Goal: Task Accomplishment & Management: Manage account settings

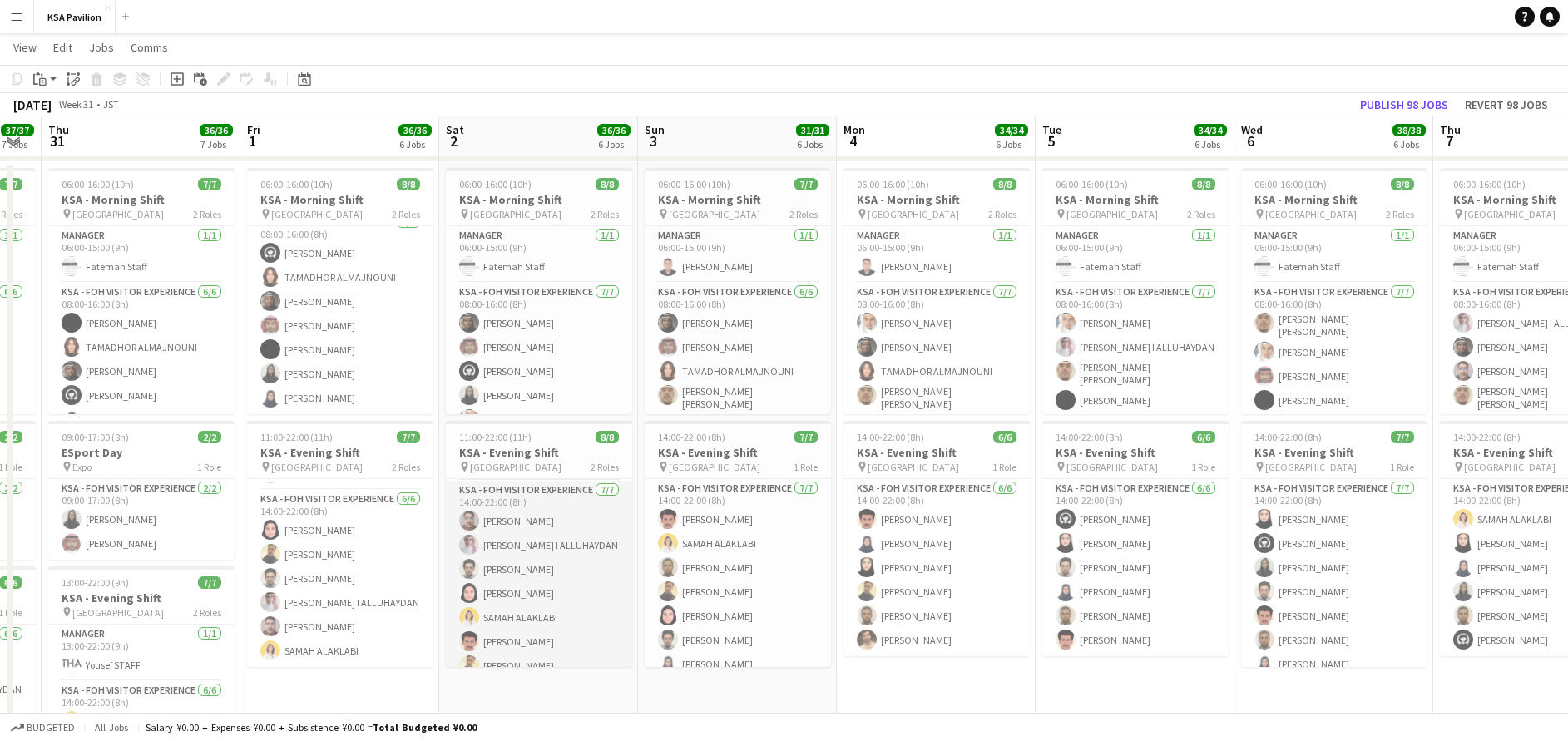
scroll to position [75, 0]
click at [580, 435] on div "11:00-22:00 (11h) 8/8" at bounding box center [539, 437] width 186 height 13
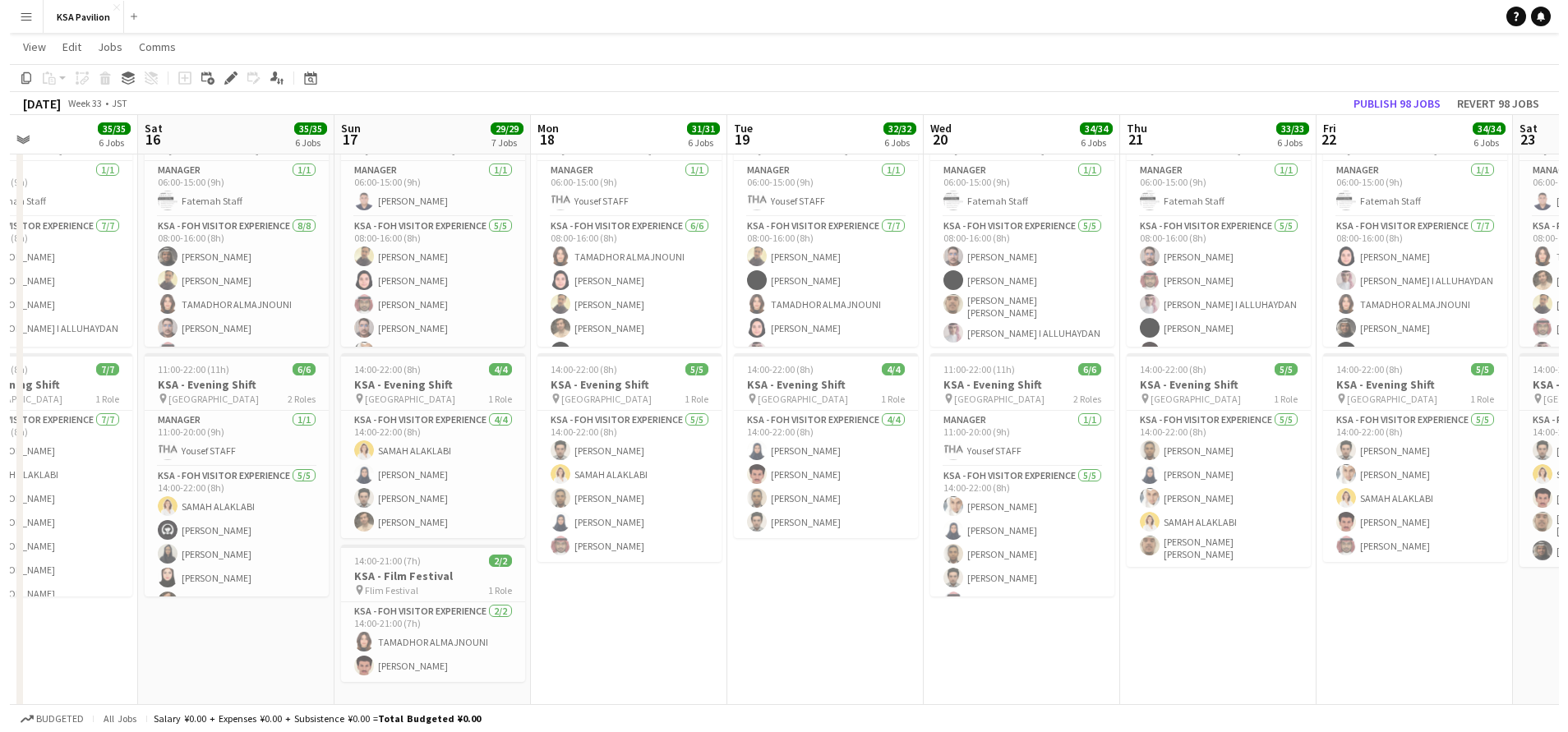
scroll to position [0, 0]
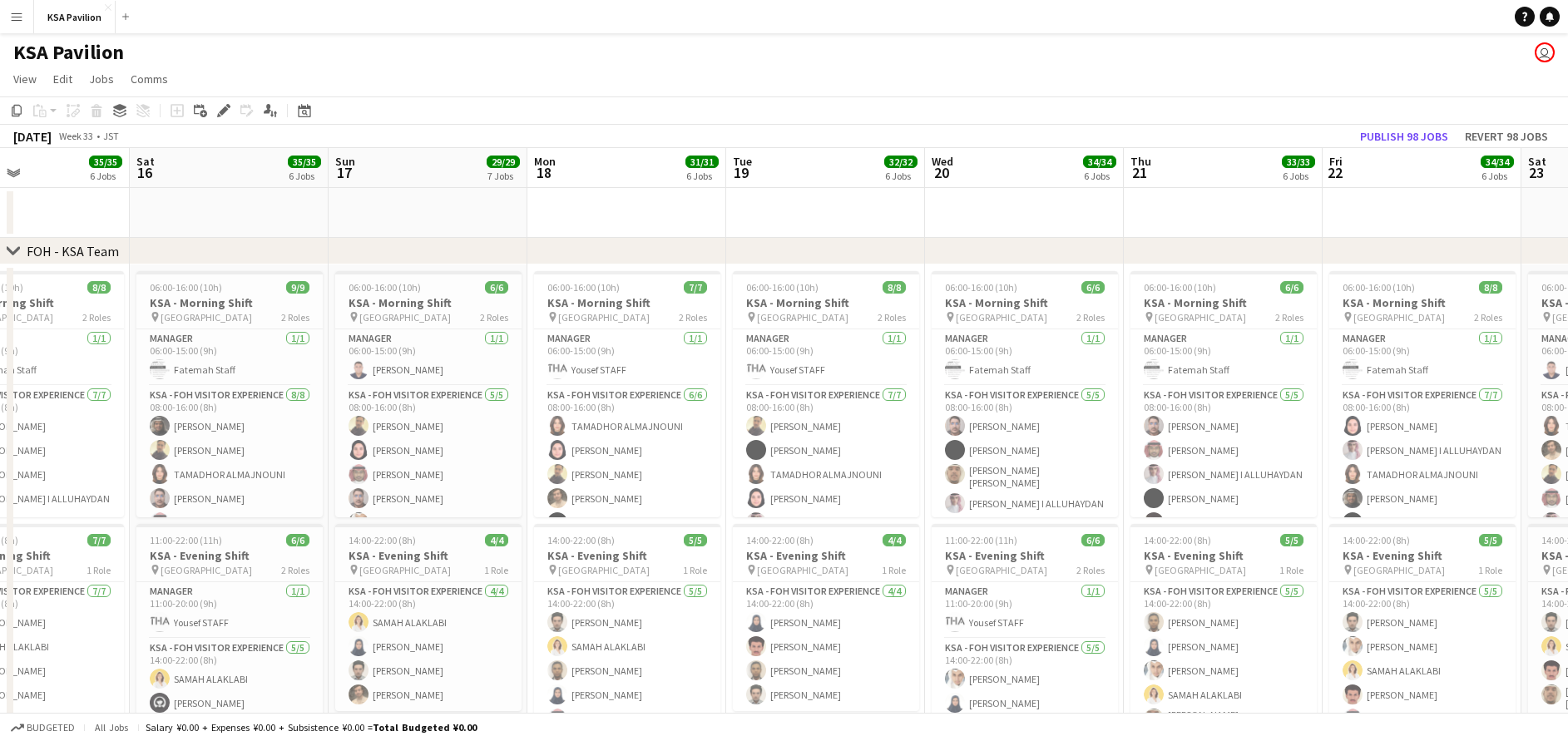
click at [16, 5] on button "Menu" at bounding box center [16, 16] width 33 height 33
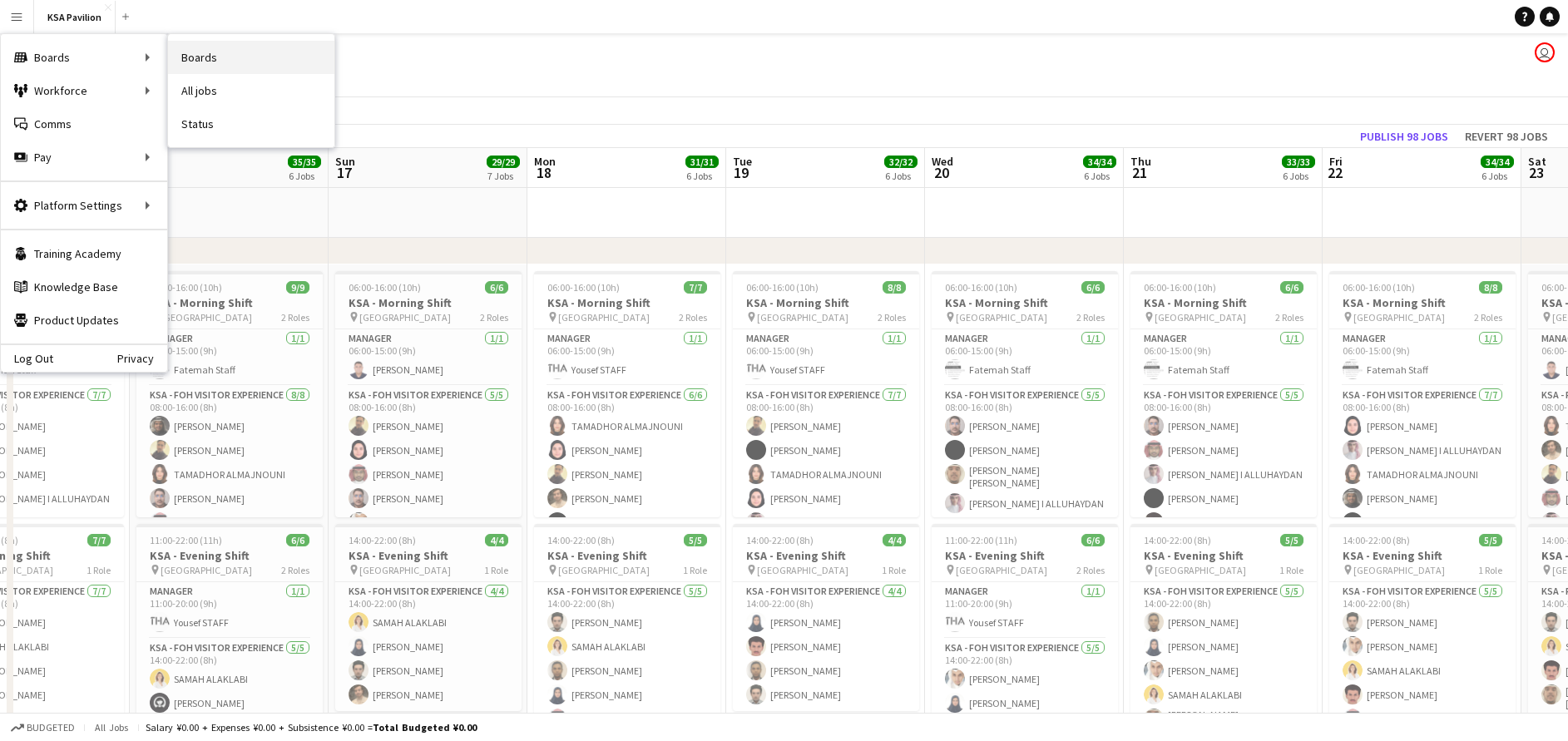
click at [230, 62] on link "Boards" at bounding box center [251, 57] width 167 height 33
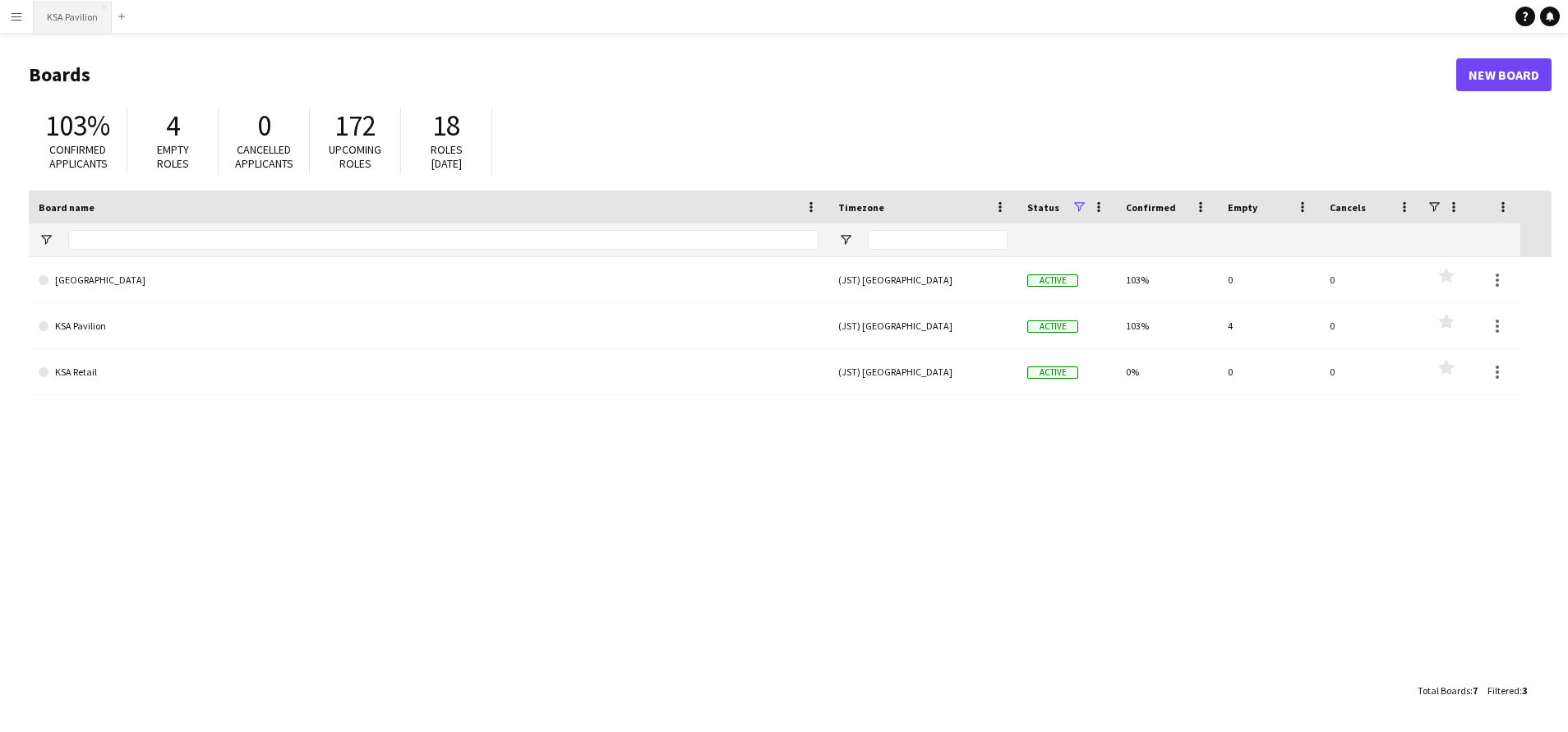
click at [54, 14] on button "KSA Pavilion Close" at bounding box center [73, 16] width 78 height 32
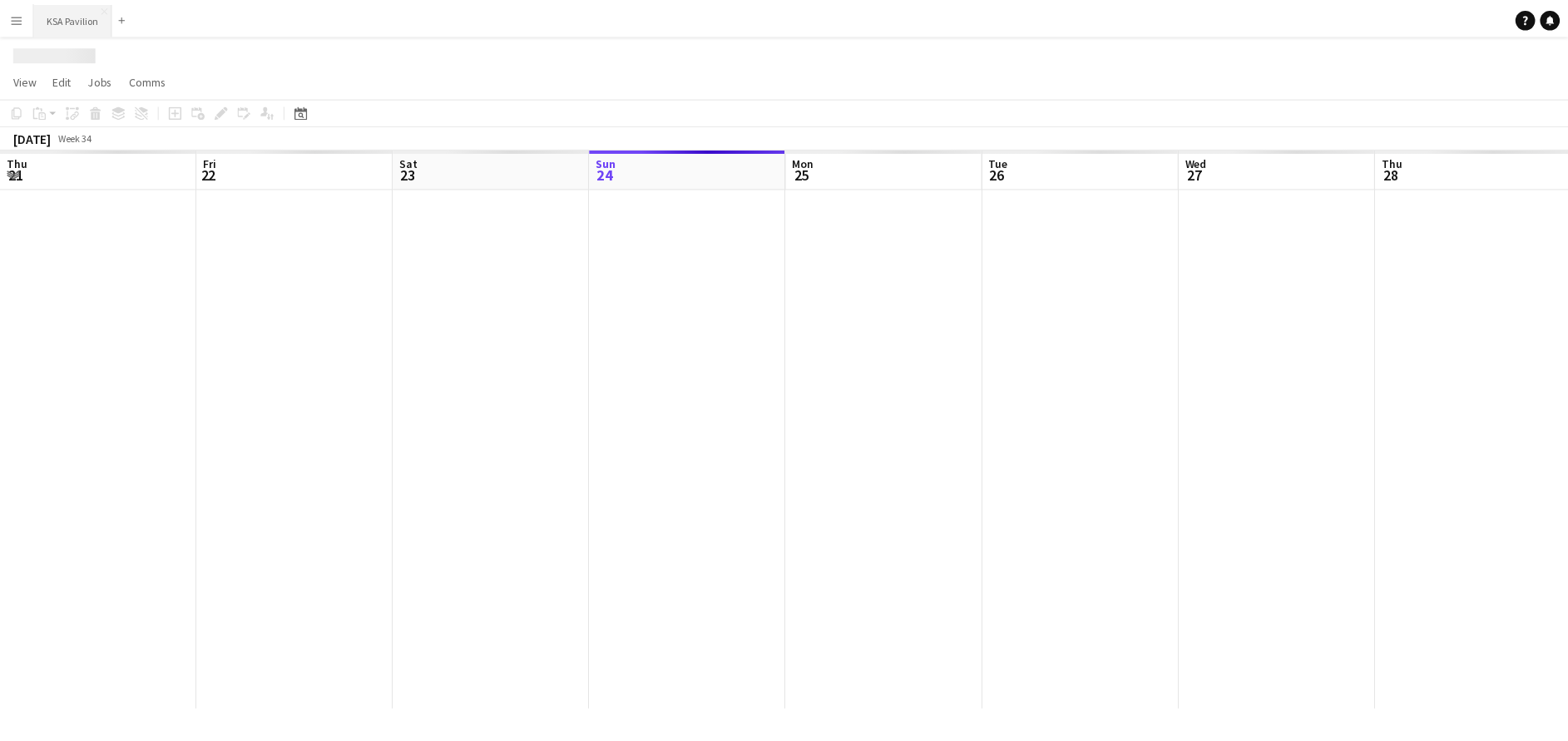
scroll to position [0, 397]
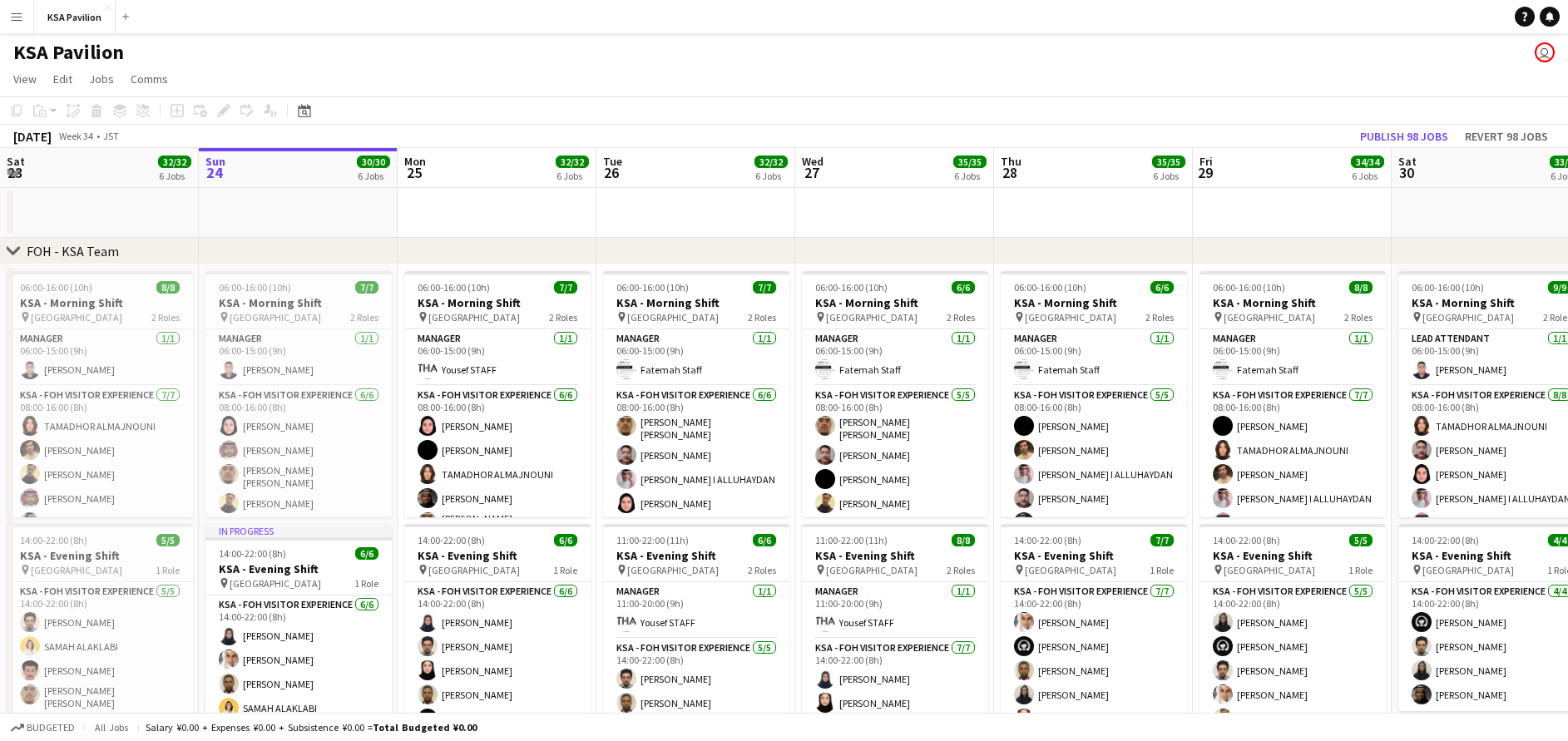
click at [5, 14] on button "Menu" at bounding box center [16, 16] width 33 height 33
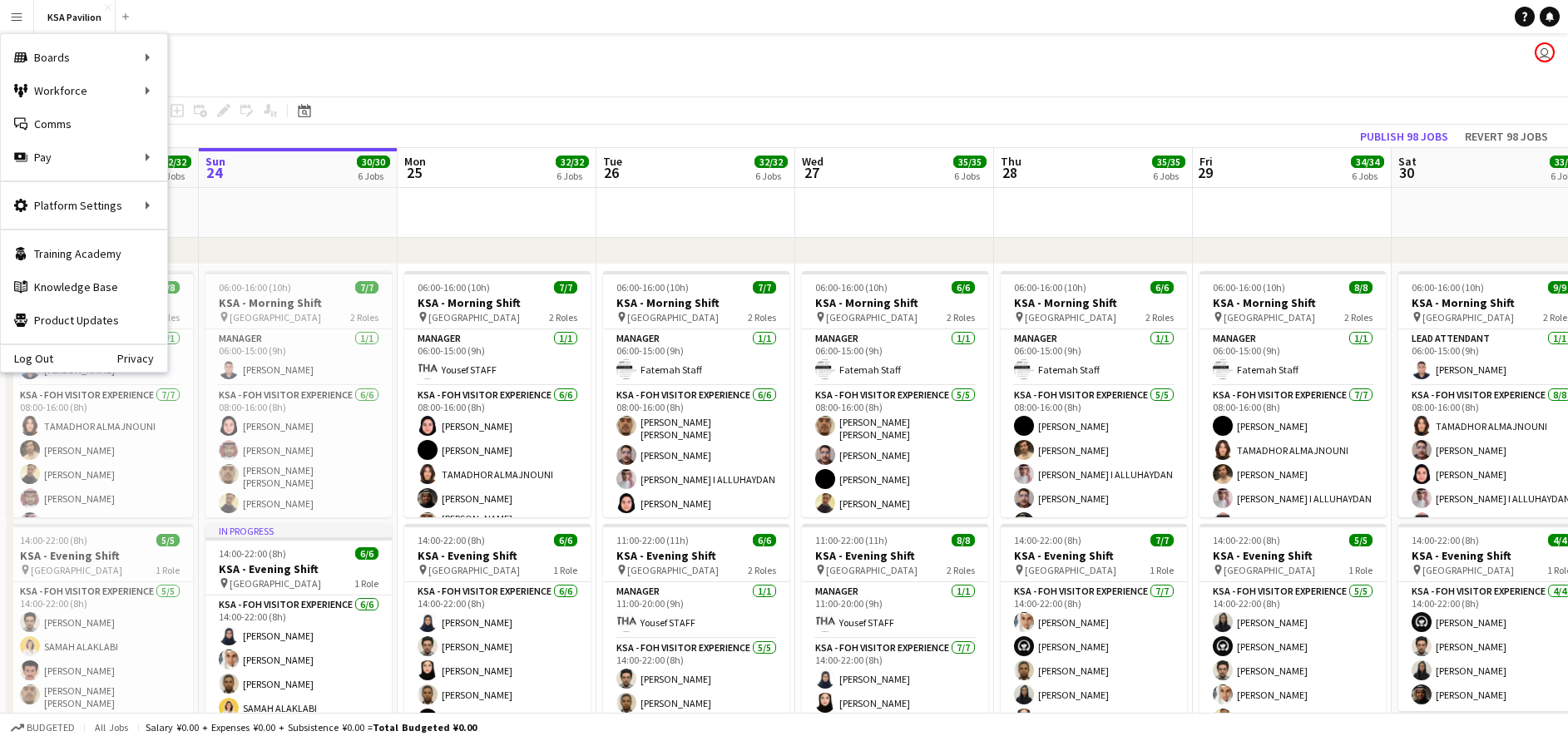
click at [317, 219] on app-date-cell at bounding box center [298, 213] width 199 height 50
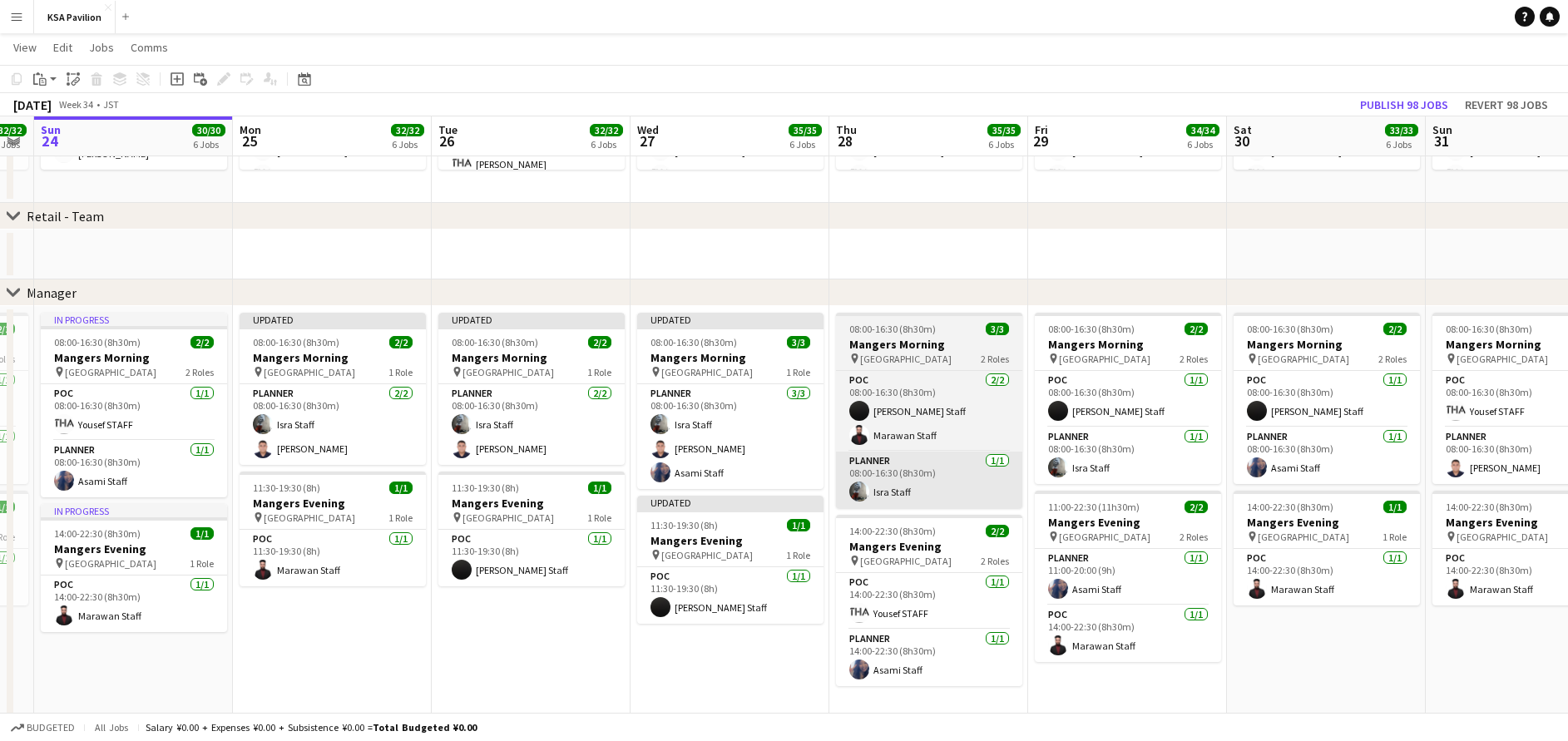
scroll to position [0, 365]
click at [1143, 532] on div "pin Osaka 2 Roles" at bounding box center [1126, 537] width 186 height 14
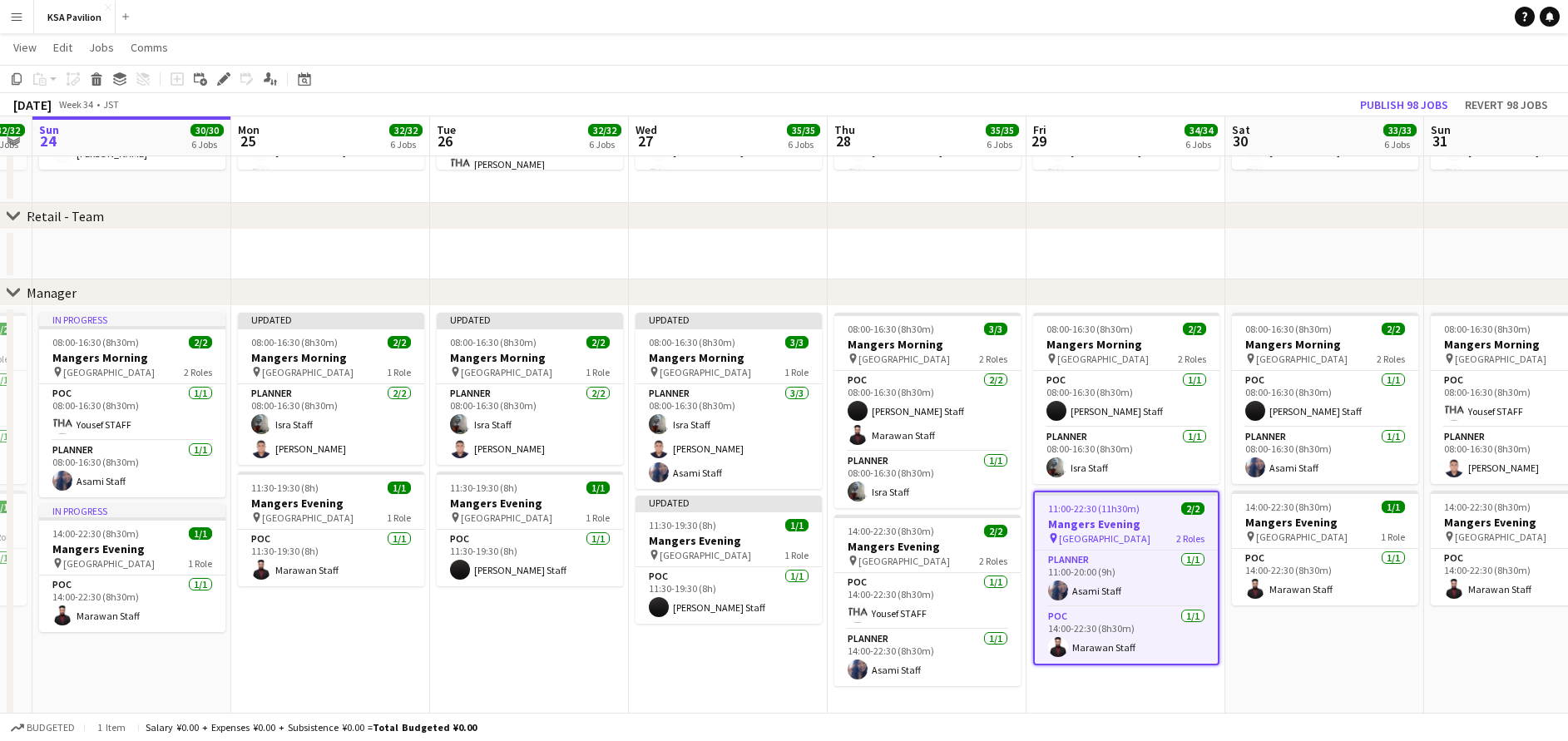
click at [708, 649] on app-date-cell "Updated 08:00-16:30 (8h30m) 3/3 Mangers Morning pin Osaka 1 Role Planner [DATE]…" at bounding box center [728, 513] width 199 height 416
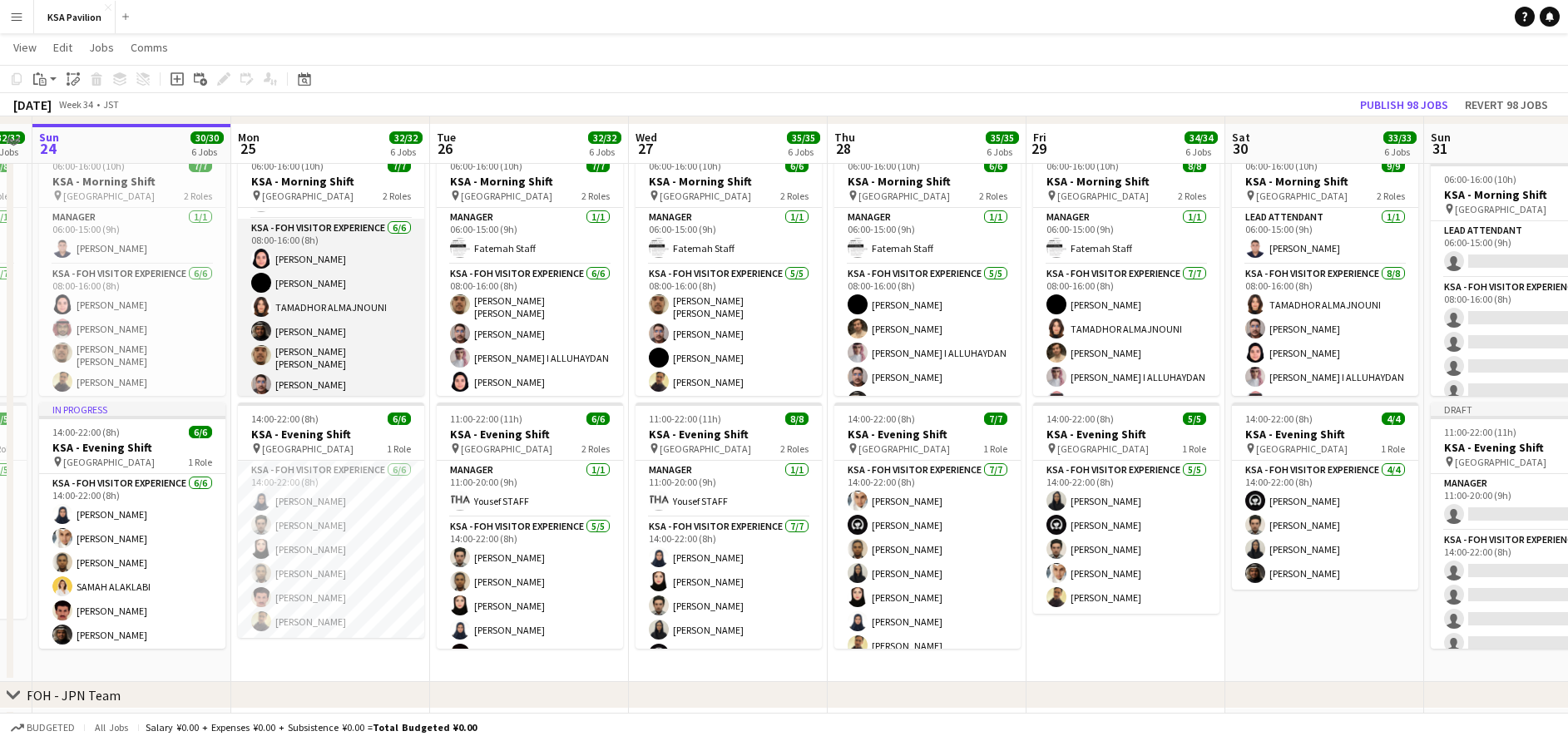
scroll to position [129, 0]
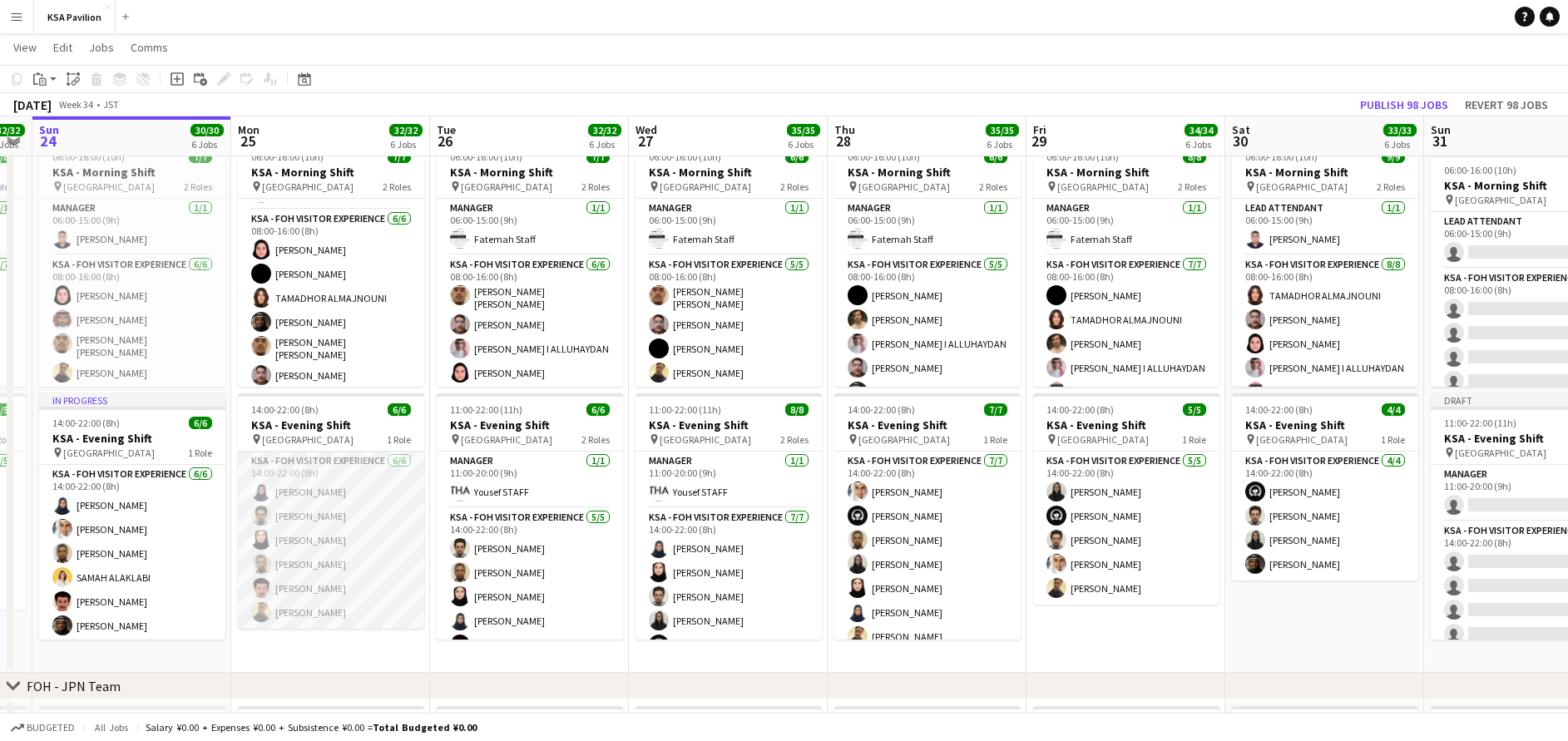
click at [340, 550] on app-card-role "KSA - FOH Visitor Experience [DATE] 14:00-22:00 (8h) [PERSON_NAME] [PERSON_NAME…" at bounding box center [331, 540] width 186 height 177
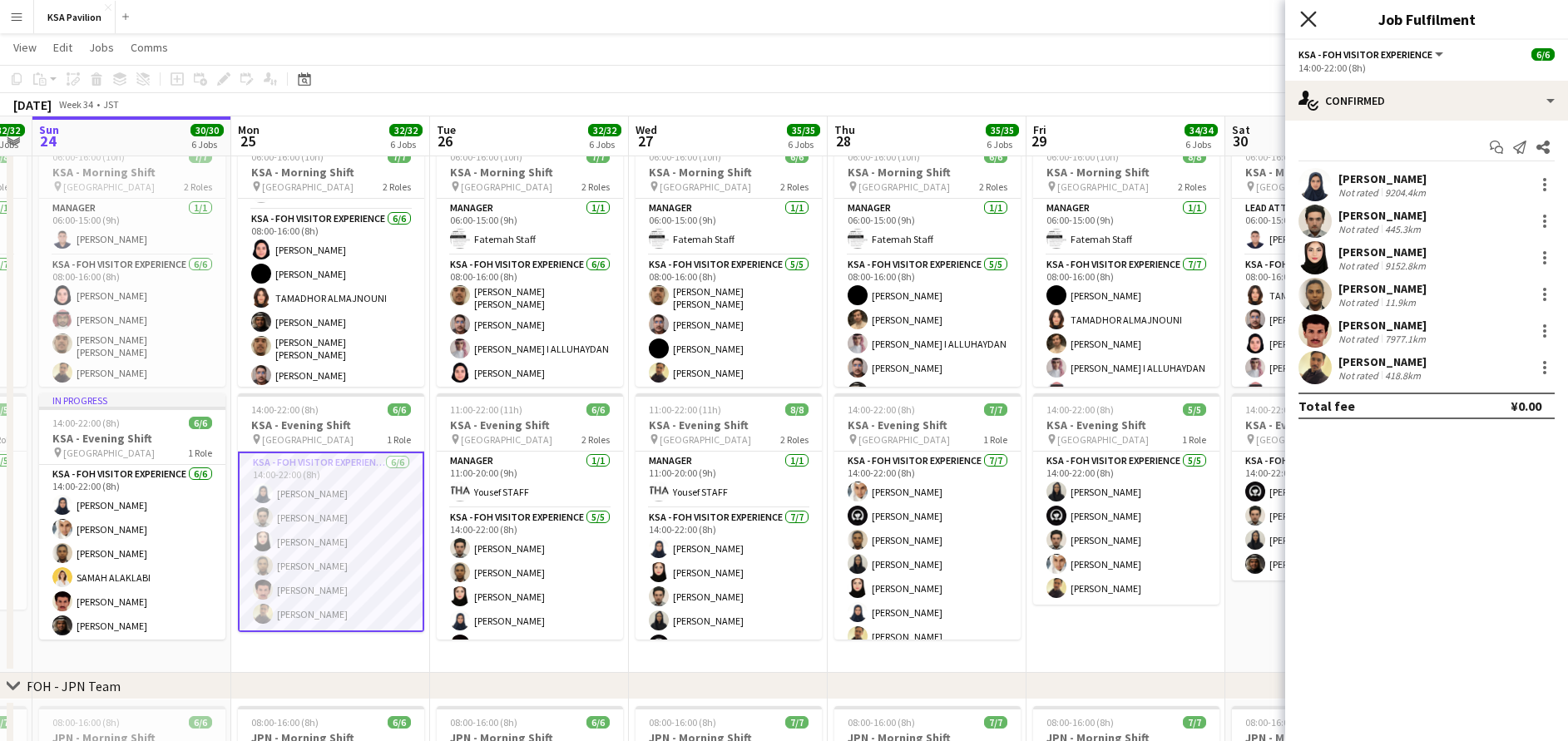
click at [1303, 20] on icon "Close pop-in" at bounding box center [1308, 18] width 16 height 15
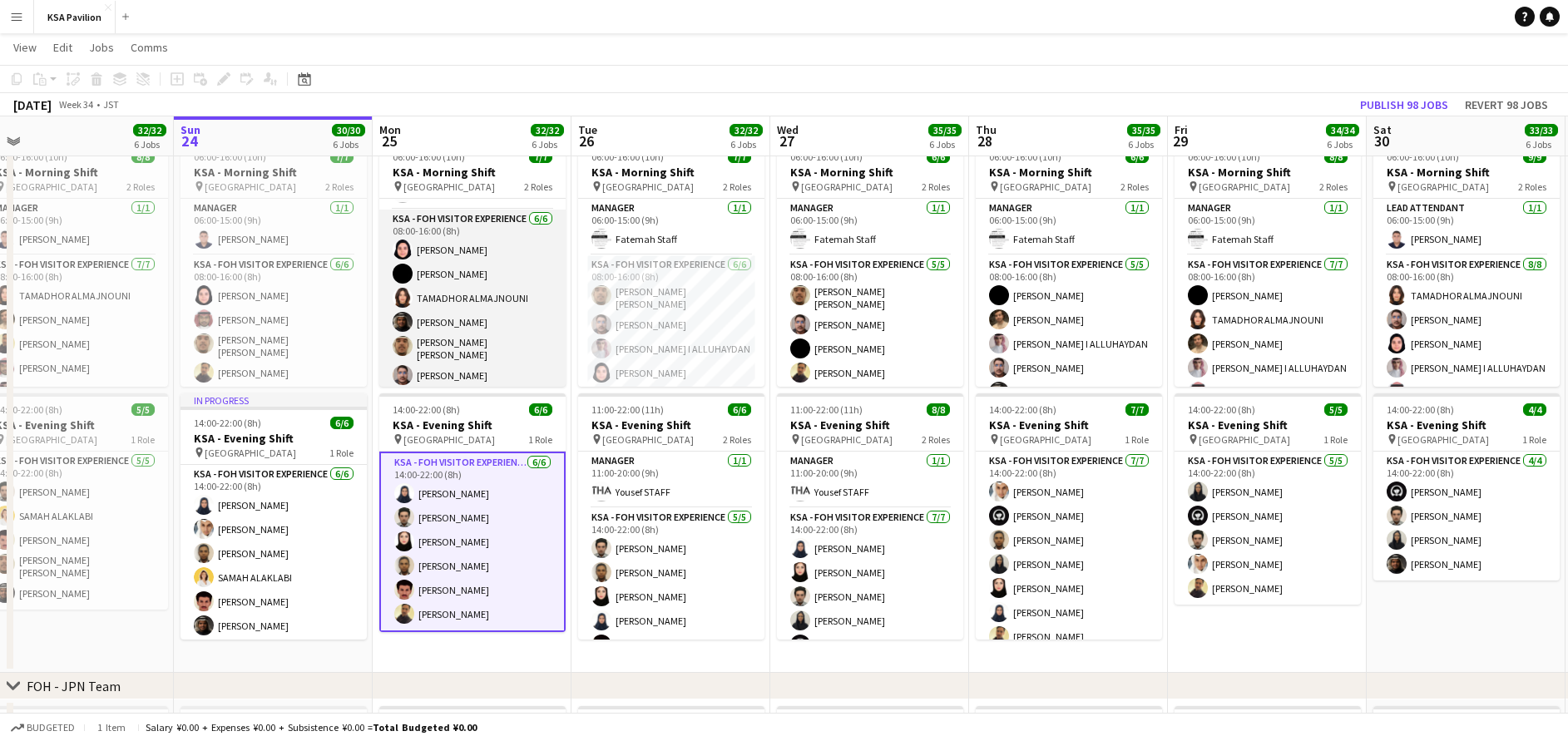
scroll to position [0, 0]
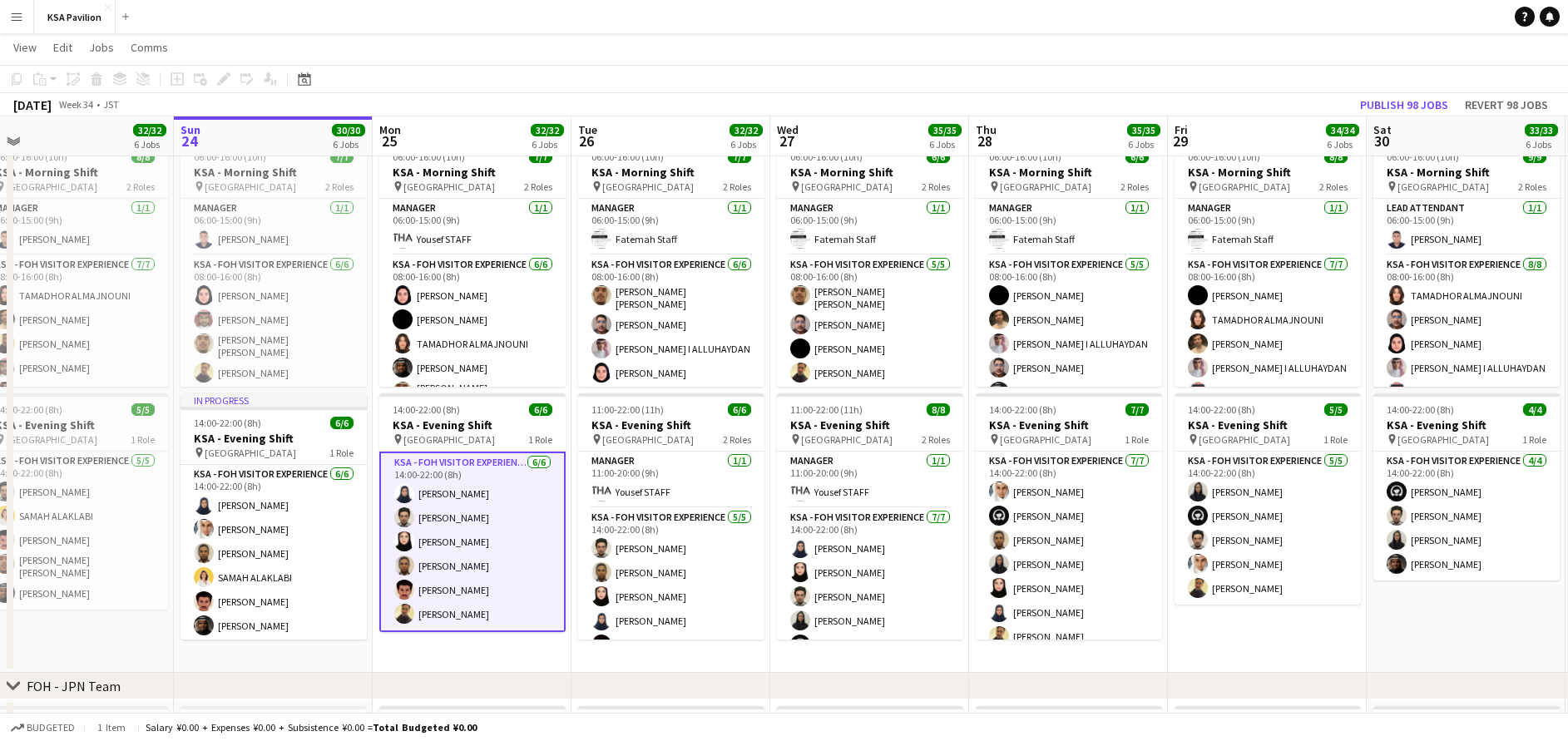
click at [24, 20] on button "Menu" at bounding box center [16, 16] width 33 height 33
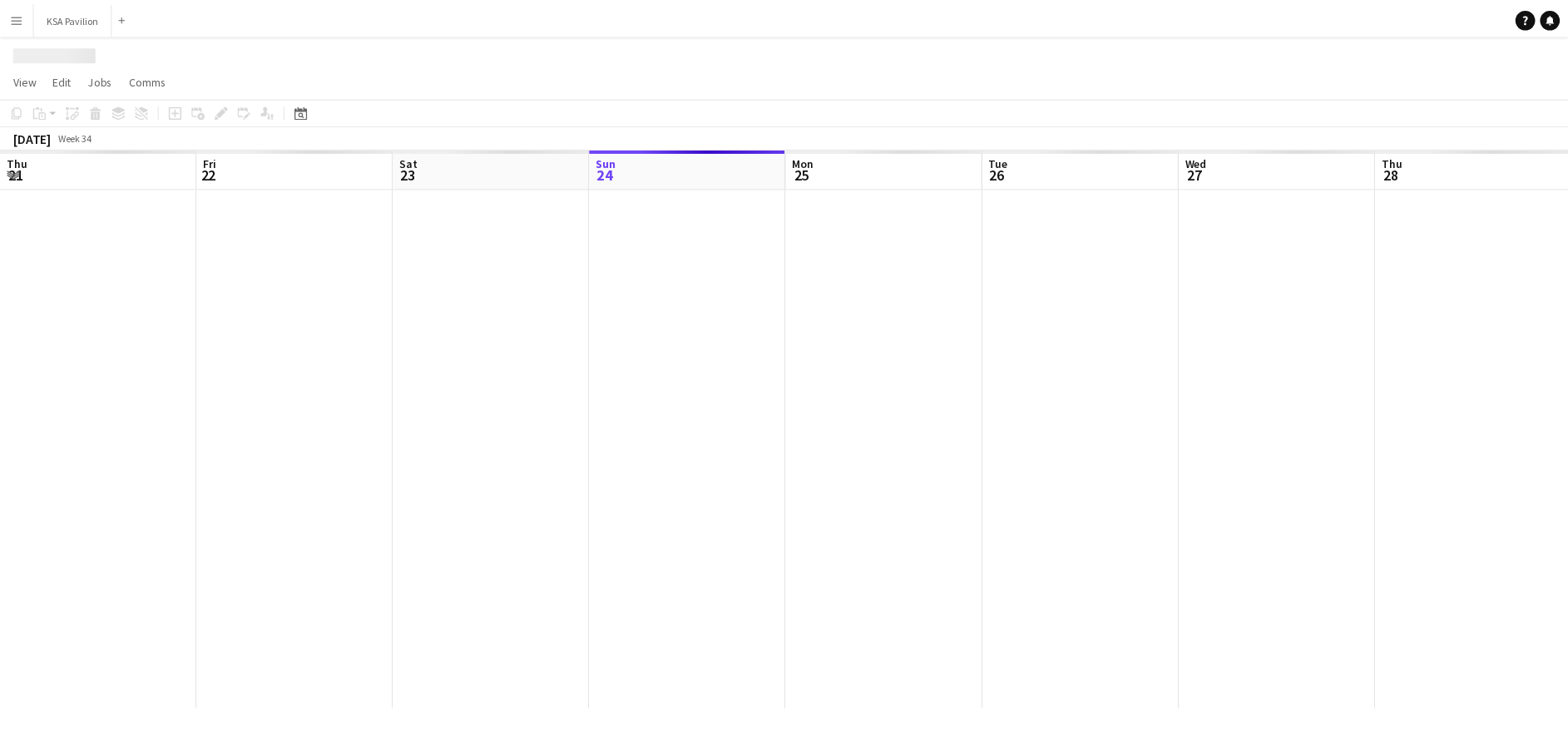
scroll to position [0, 397]
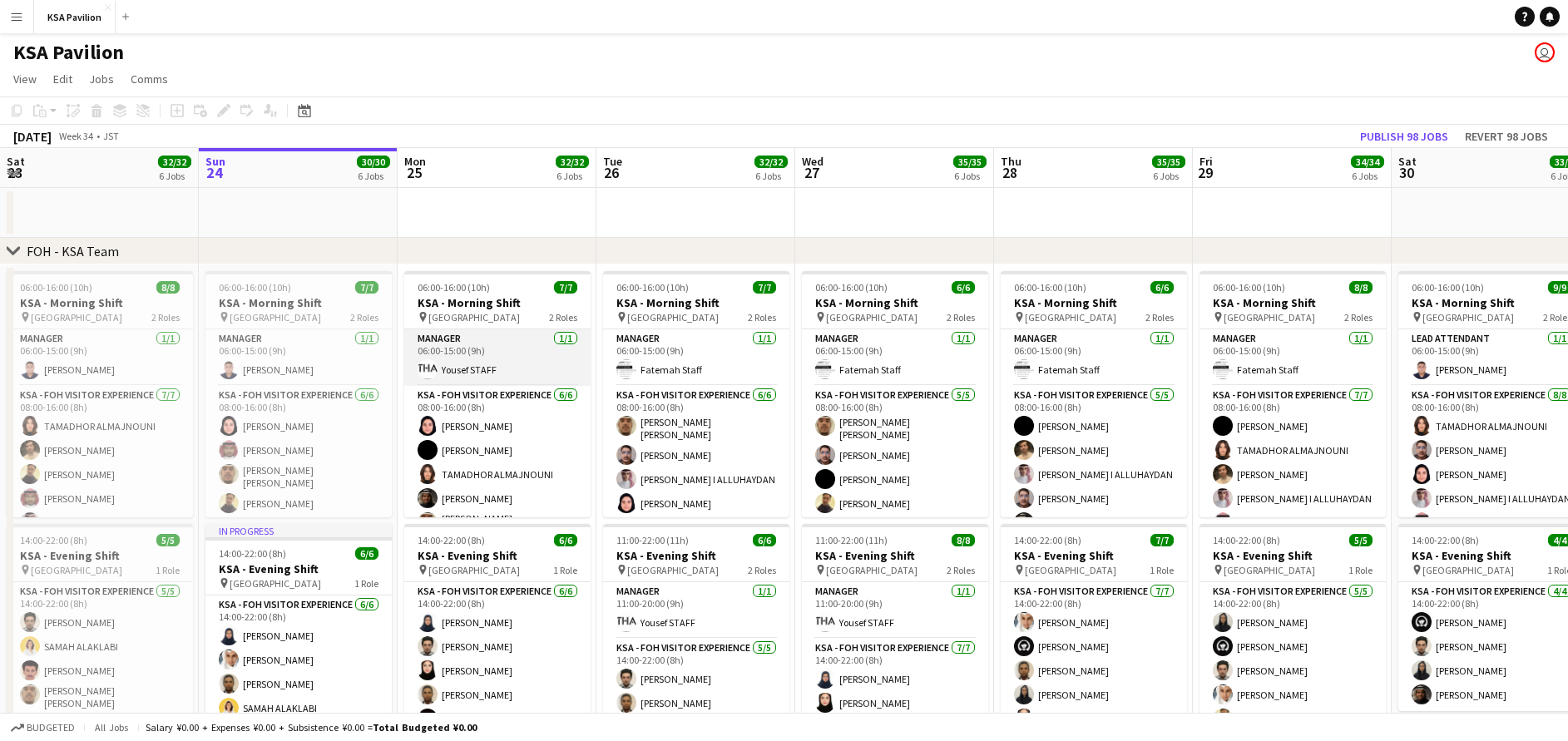
click at [460, 385] on app-card-role "Manager 1/1 06:00-15:00 (9h) Yousef STAFF" at bounding box center [497, 357] width 186 height 56
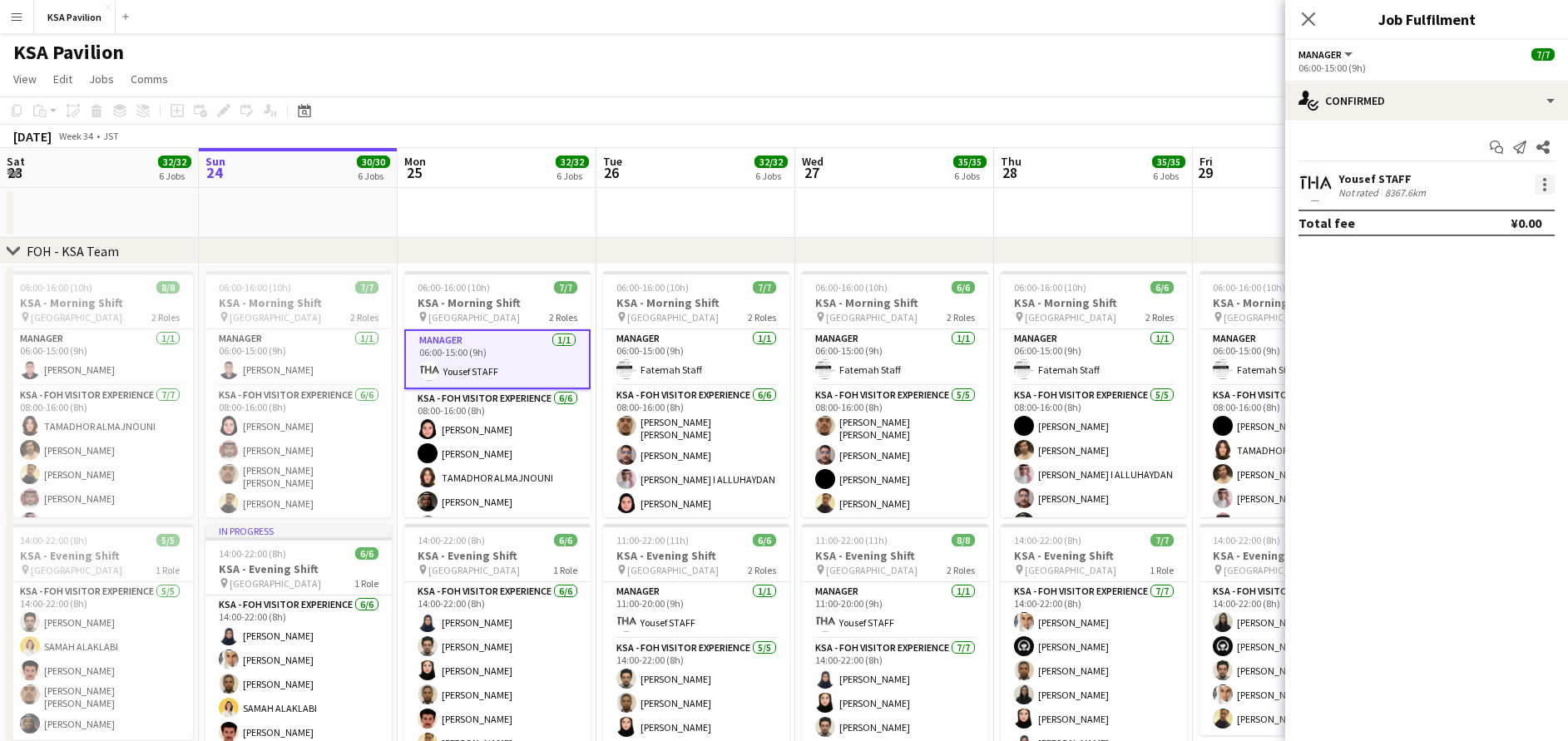
click at [1541, 185] on div at bounding box center [1545, 184] width 20 height 20
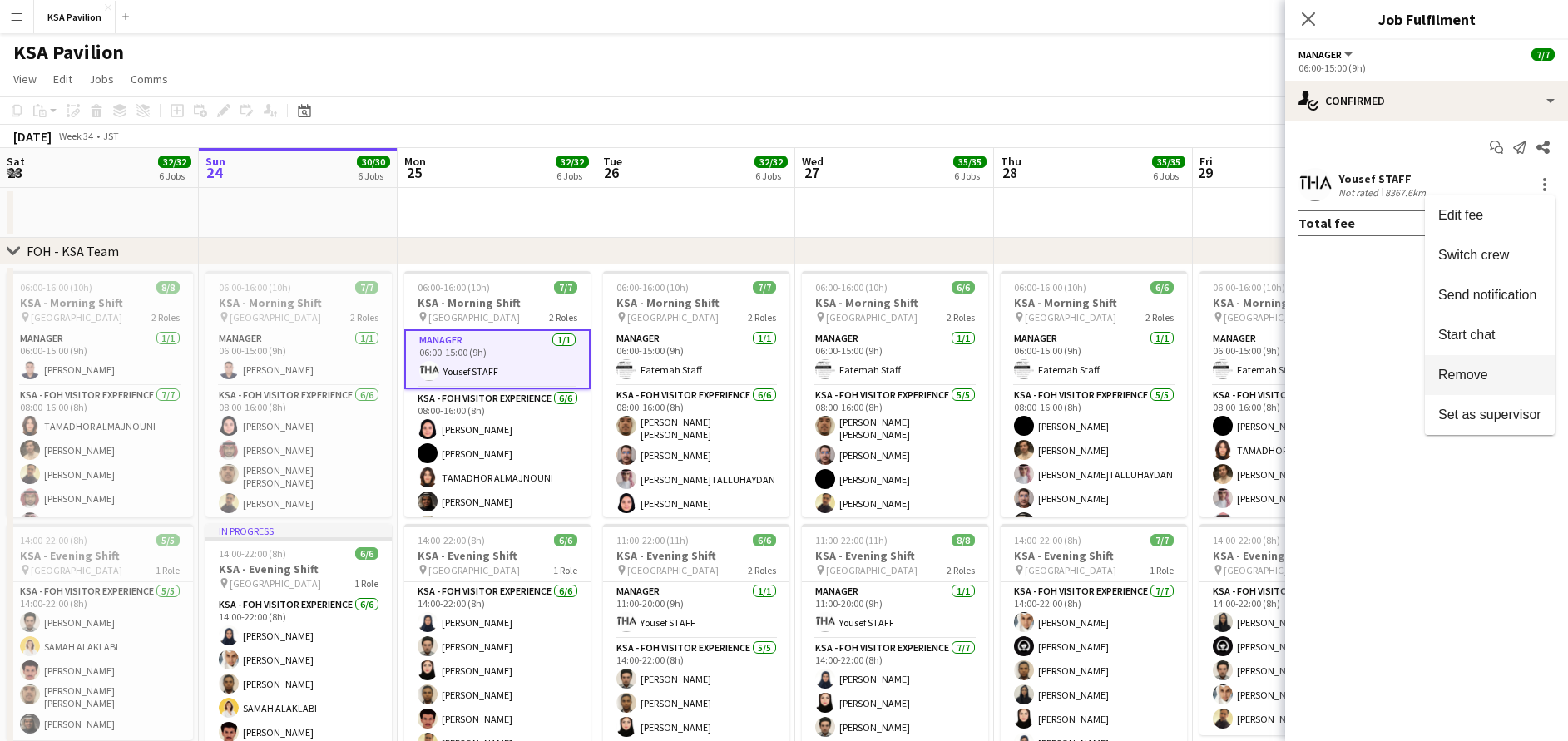
click at [1462, 373] on span "Remove" at bounding box center [1463, 374] width 50 height 15
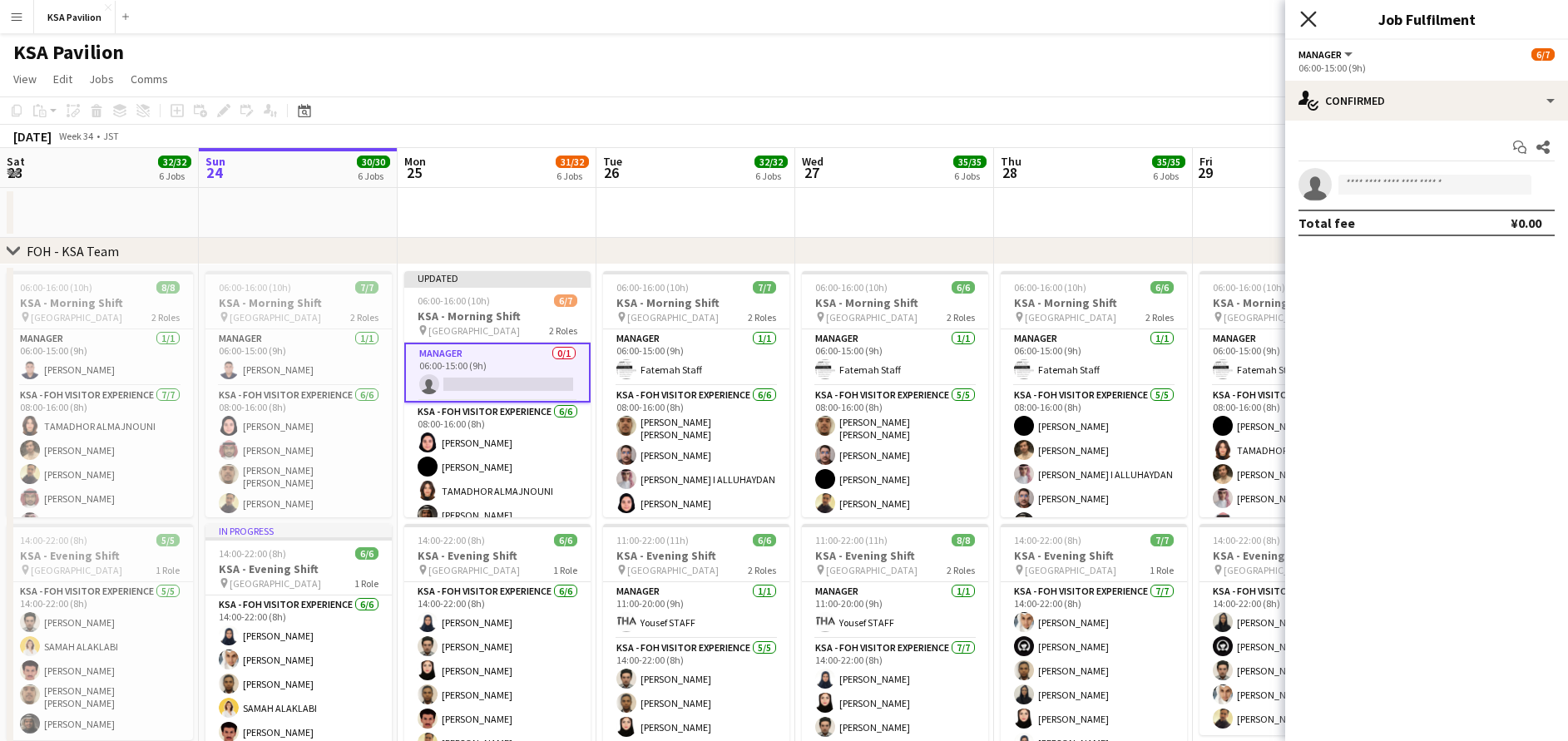
click at [1309, 16] on icon "Close pop-in" at bounding box center [1308, 18] width 16 height 15
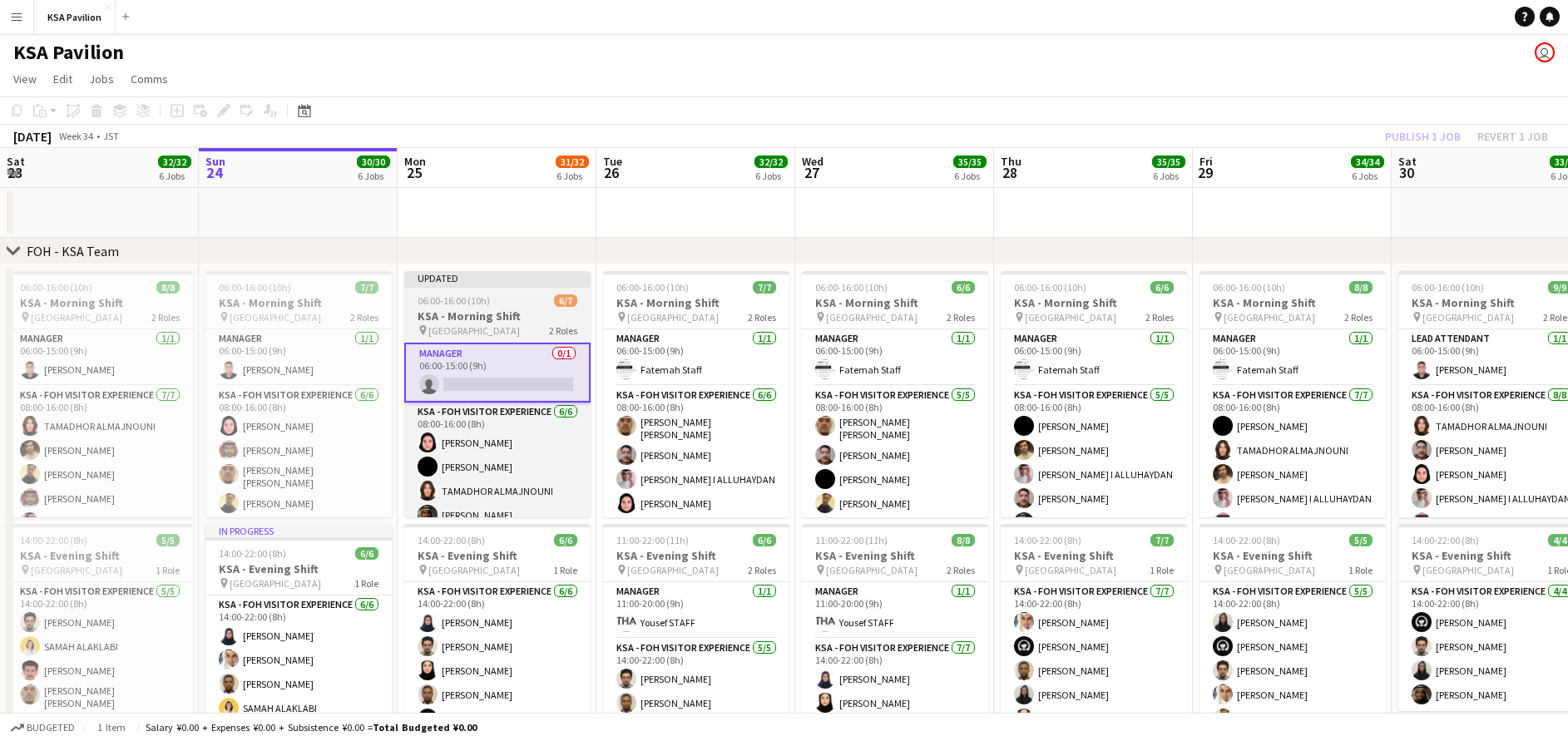
click at [466, 317] on h3 "KSA - Morning Shift" at bounding box center [497, 316] width 186 height 15
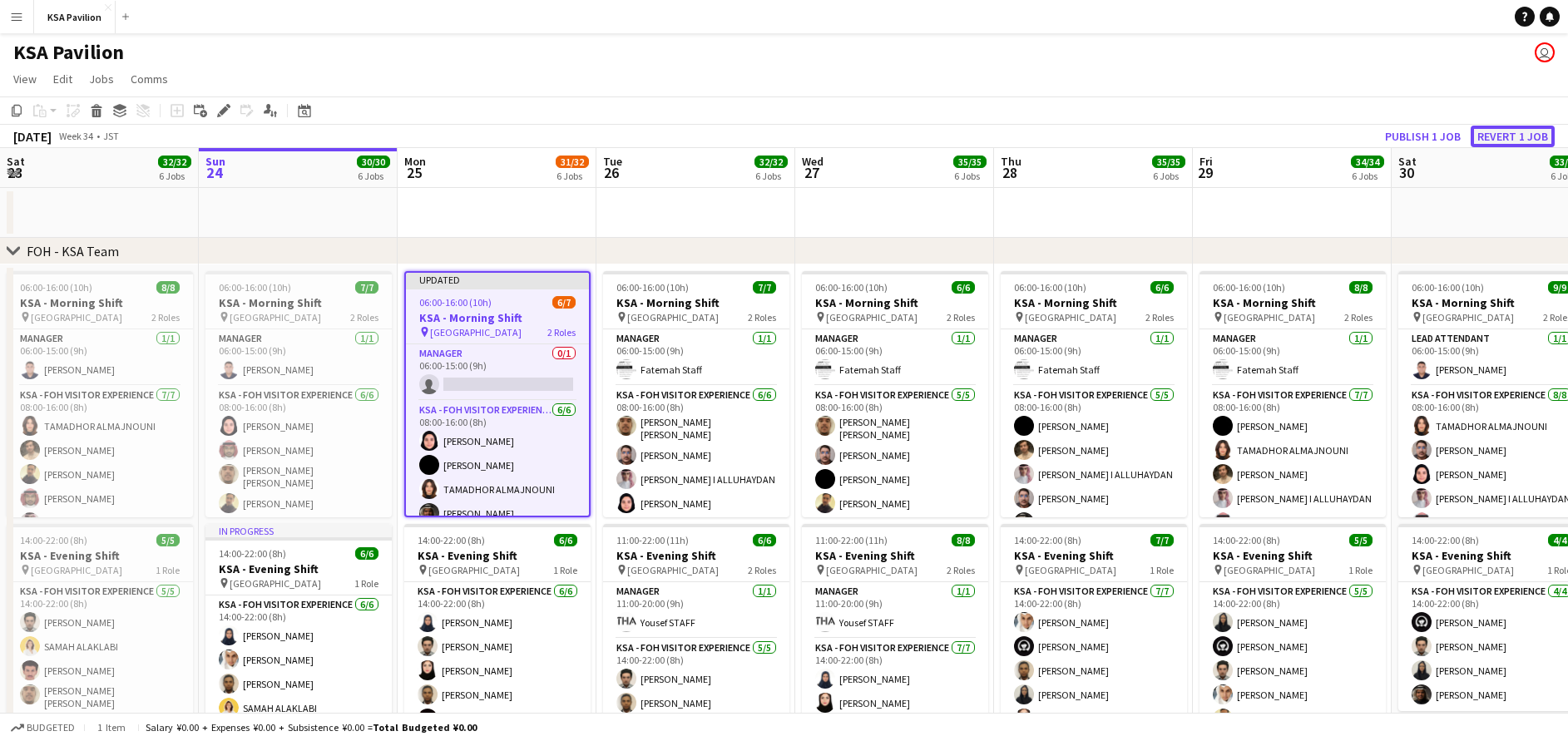
click at [1540, 138] on button "Revert 1 job" at bounding box center [1513, 137] width 84 height 21
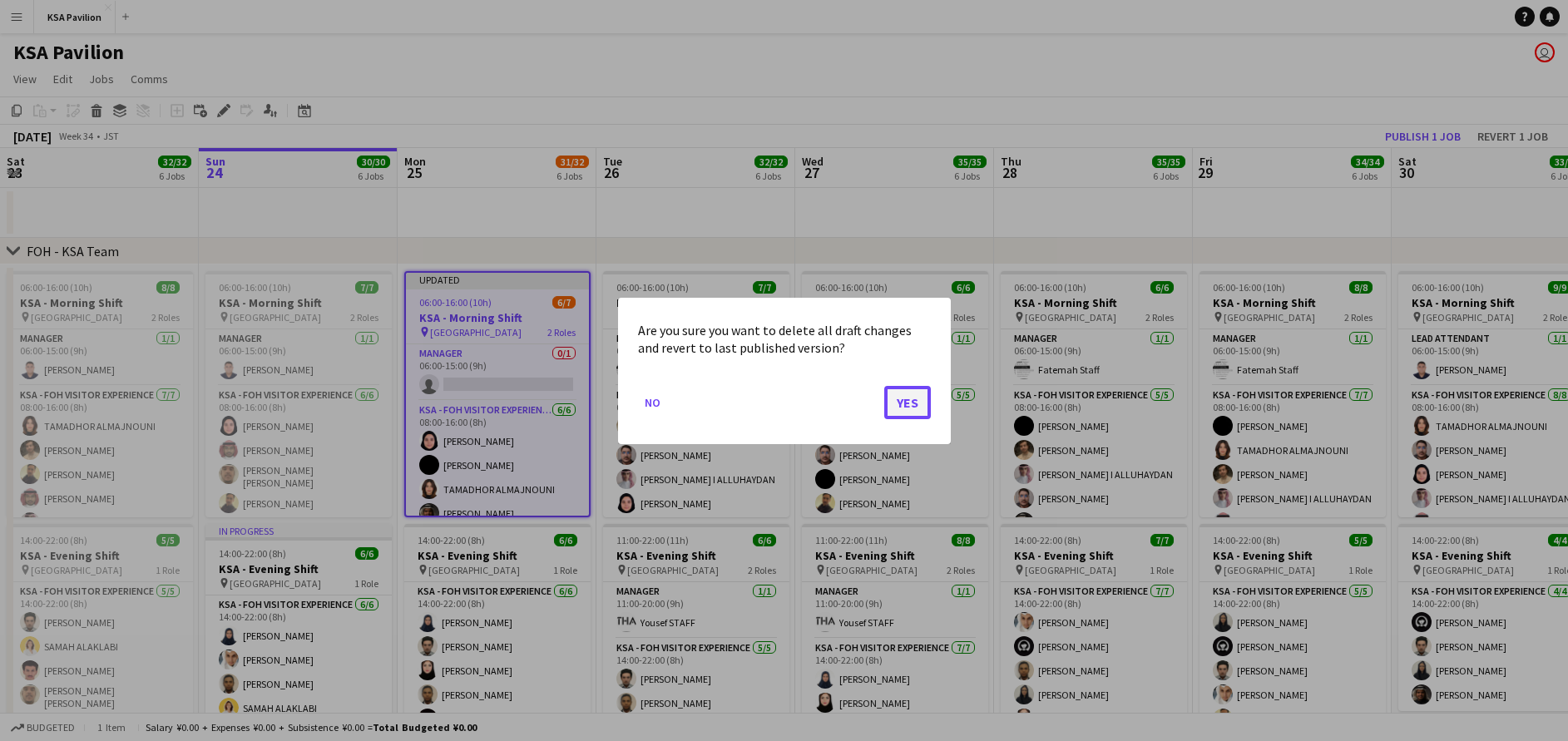
click at [912, 402] on button "Yes" at bounding box center [908, 402] width 47 height 33
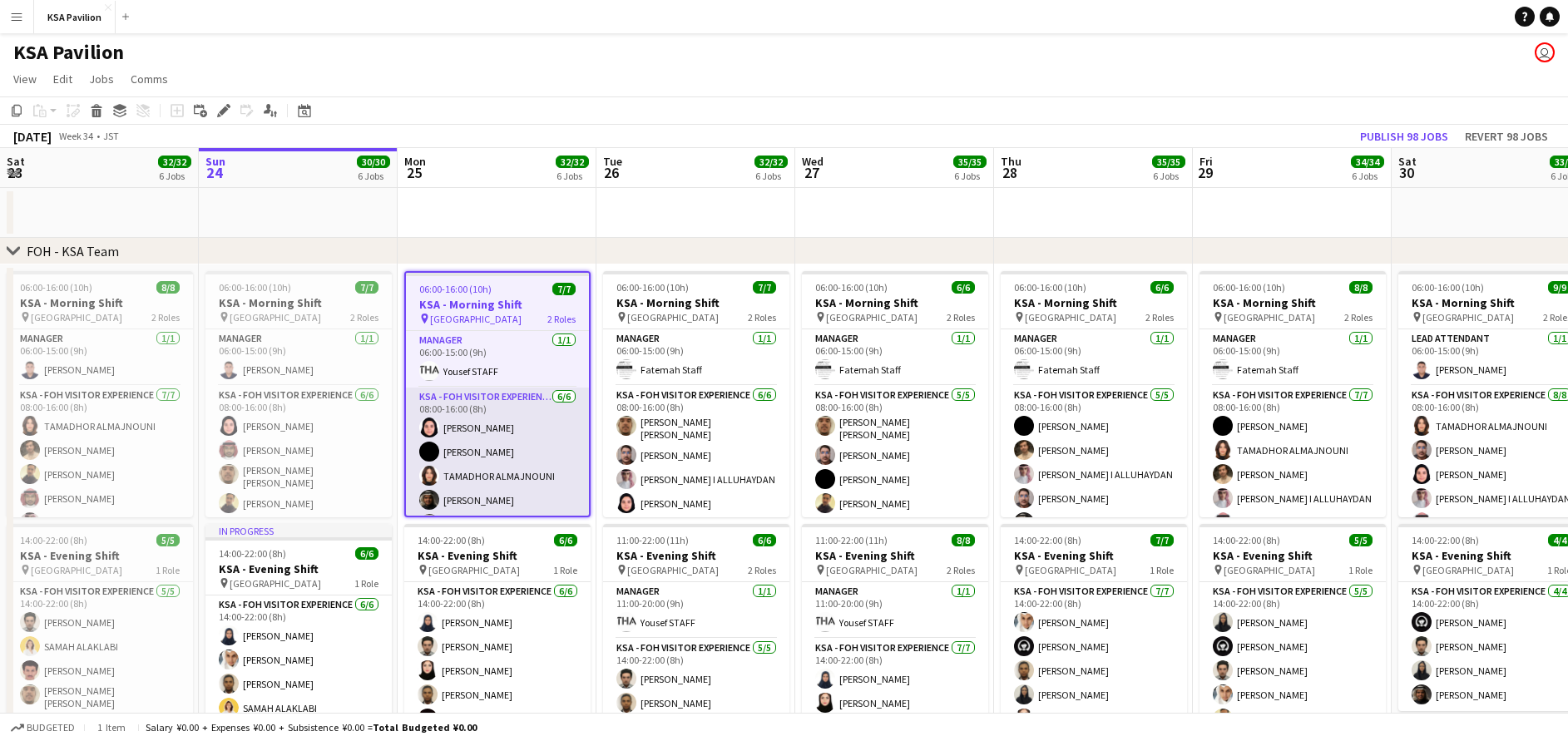
click at [504, 448] on app-card-role "KSA - FOH Visitor Experience 6/6 08:00-16:00 (8h) Dur Murad Sumaiya Aloshaiwy T…" at bounding box center [497, 479] width 183 height 182
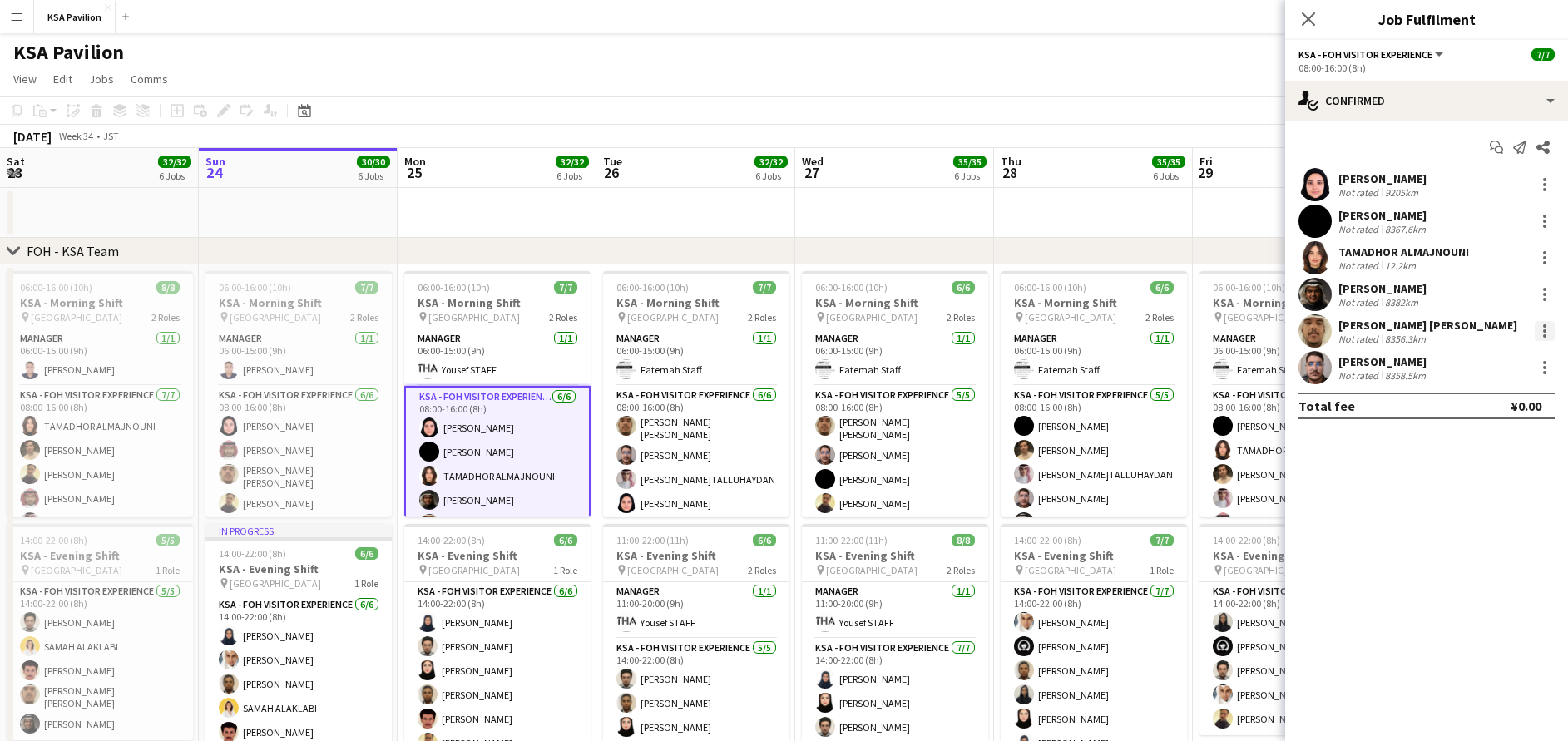
click at [1551, 329] on div at bounding box center [1545, 330] width 20 height 20
click at [1306, 20] on div at bounding box center [784, 370] width 1568 height 741
click at [1305, 22] on icon at bounding box center [1308, 18] width 16 height 15
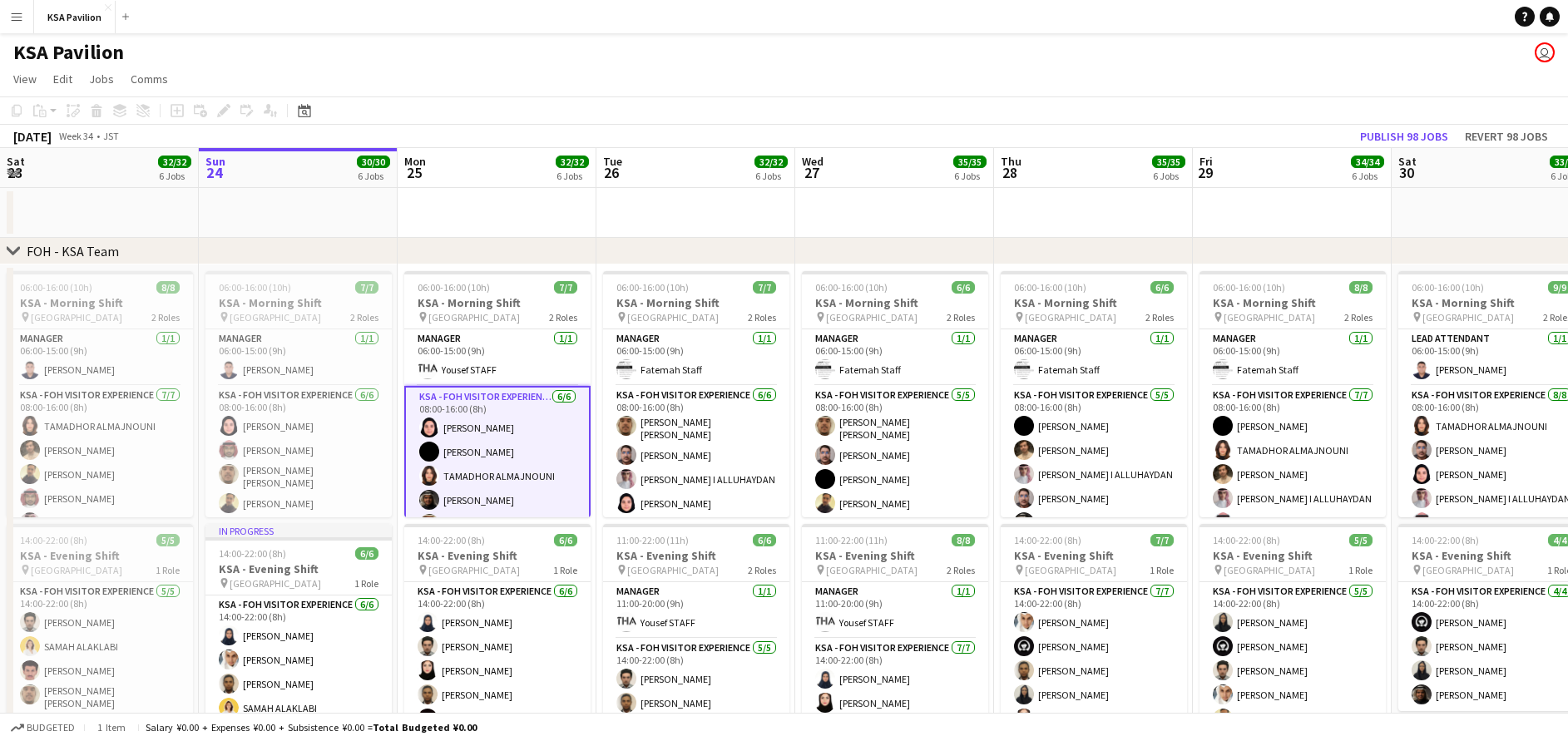
click at [897, 82] on app-page-menu "View Day view expanded Day view collapsed Month view Date picker Jump to today …" at bounding box center [784, 80] width 1568 height 32
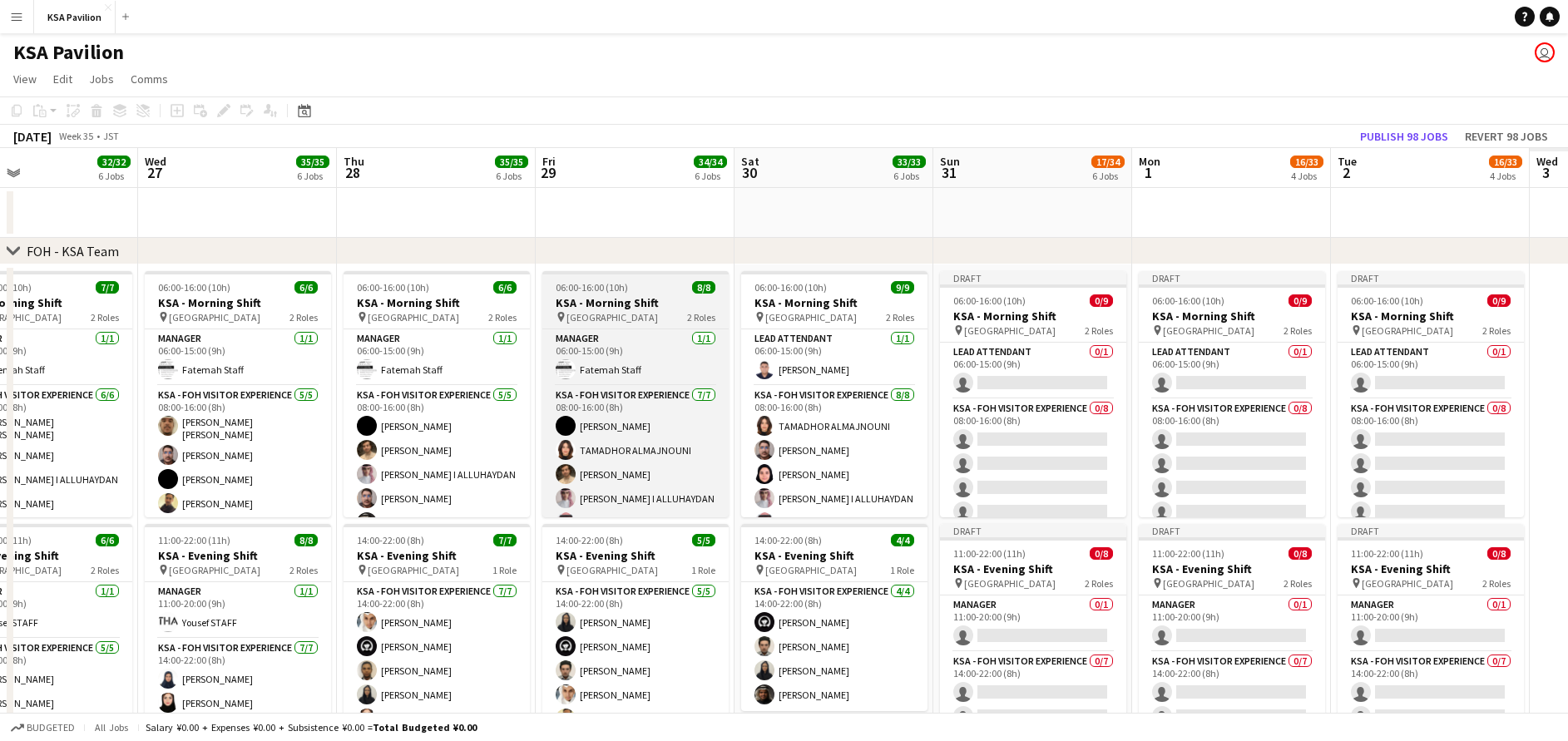
scroll to position [0, 471]
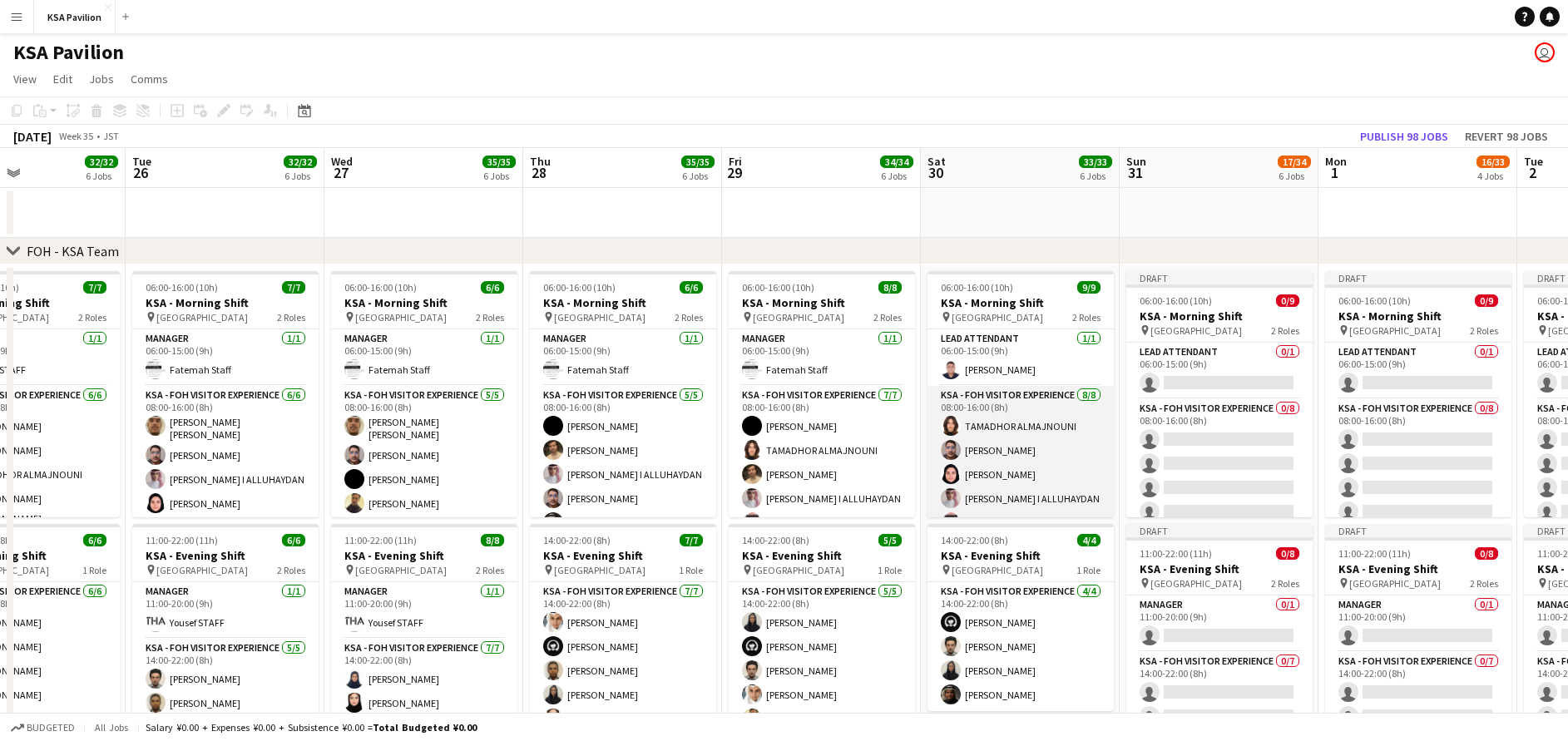
click at [963, 446] on app-card-role "KSA - FOH Visitor Experience 8/8 08:00-16:00 (8h) TAMADHOR ALMAJNOUNI Mohammad …" at bounding box center [1020, 498] width 186 height 226
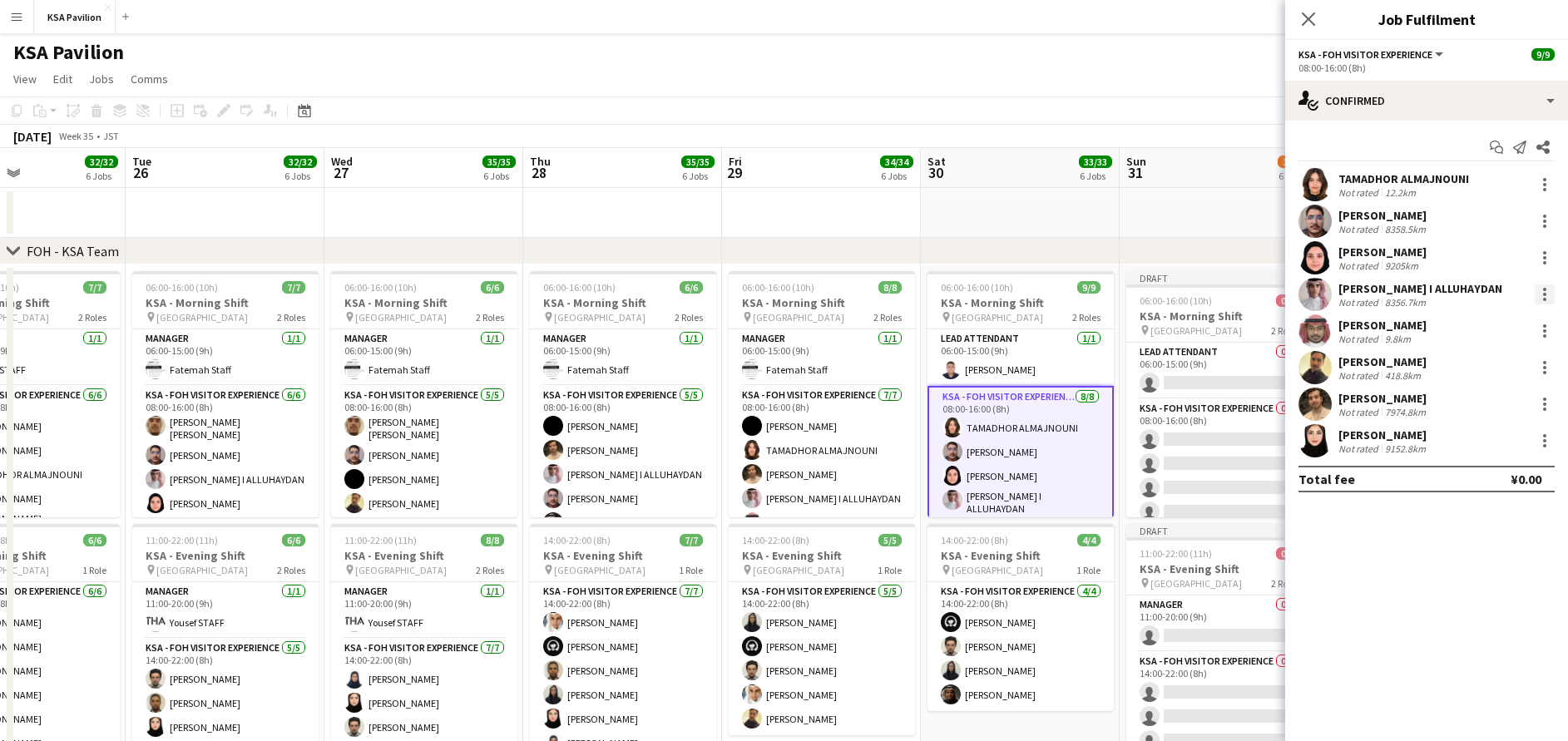
click at [1544, 297] on div at bounding box center [1545, 298] width 3 height 3
click at [1303, 18] on div at bounding box center [784, 370] width 1568 height 741
click at [1303, 26] on icon "Close pop-in" at bounding box center [1308, 18] width 16 height 15
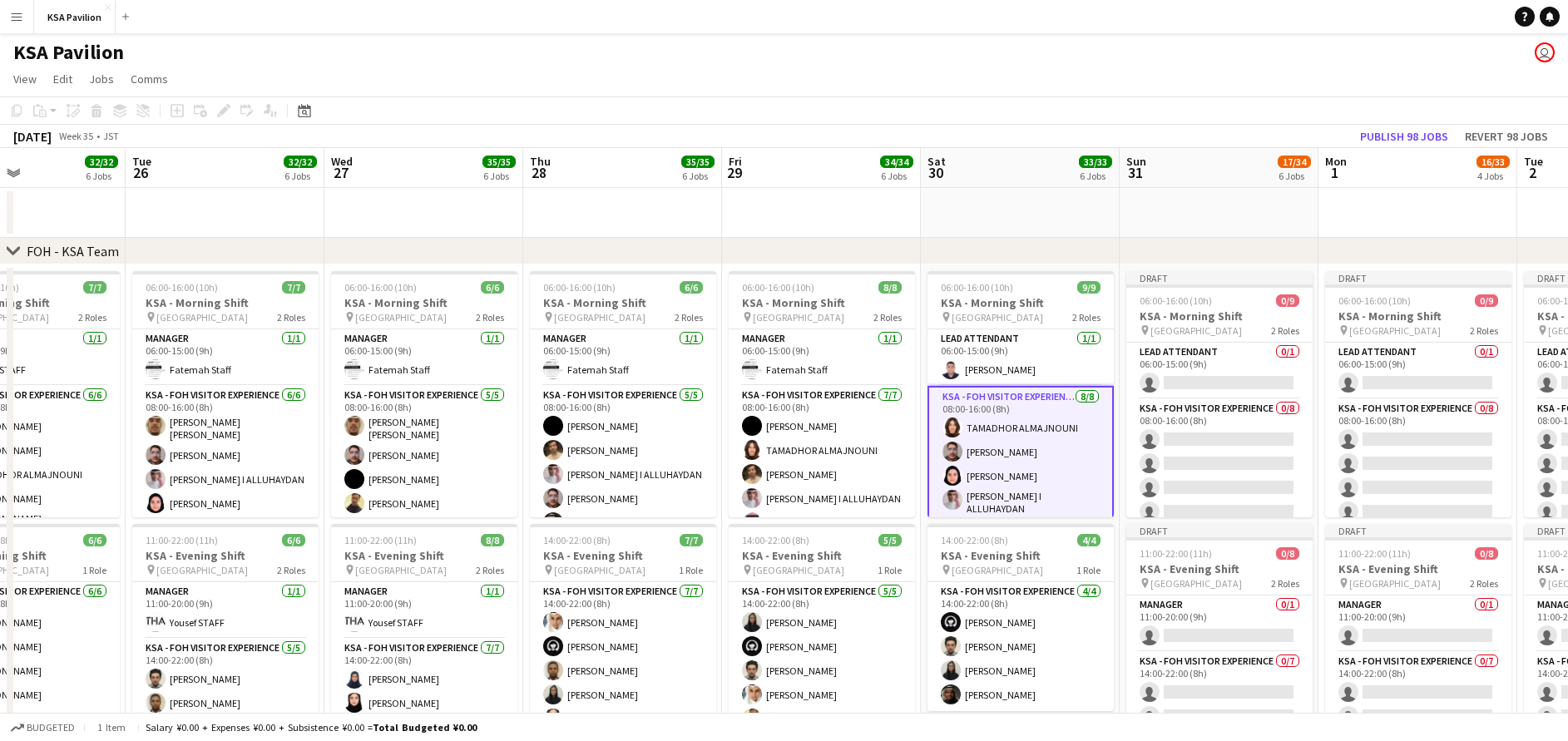
click at [1103, 103] on app-toolbar "Copy Paste Paste Ctrl+V Paste with crew Ctrl+Shift+V Paste linked Job Delete Gr…" at bounding box center [784, 110] width 1568 height 28
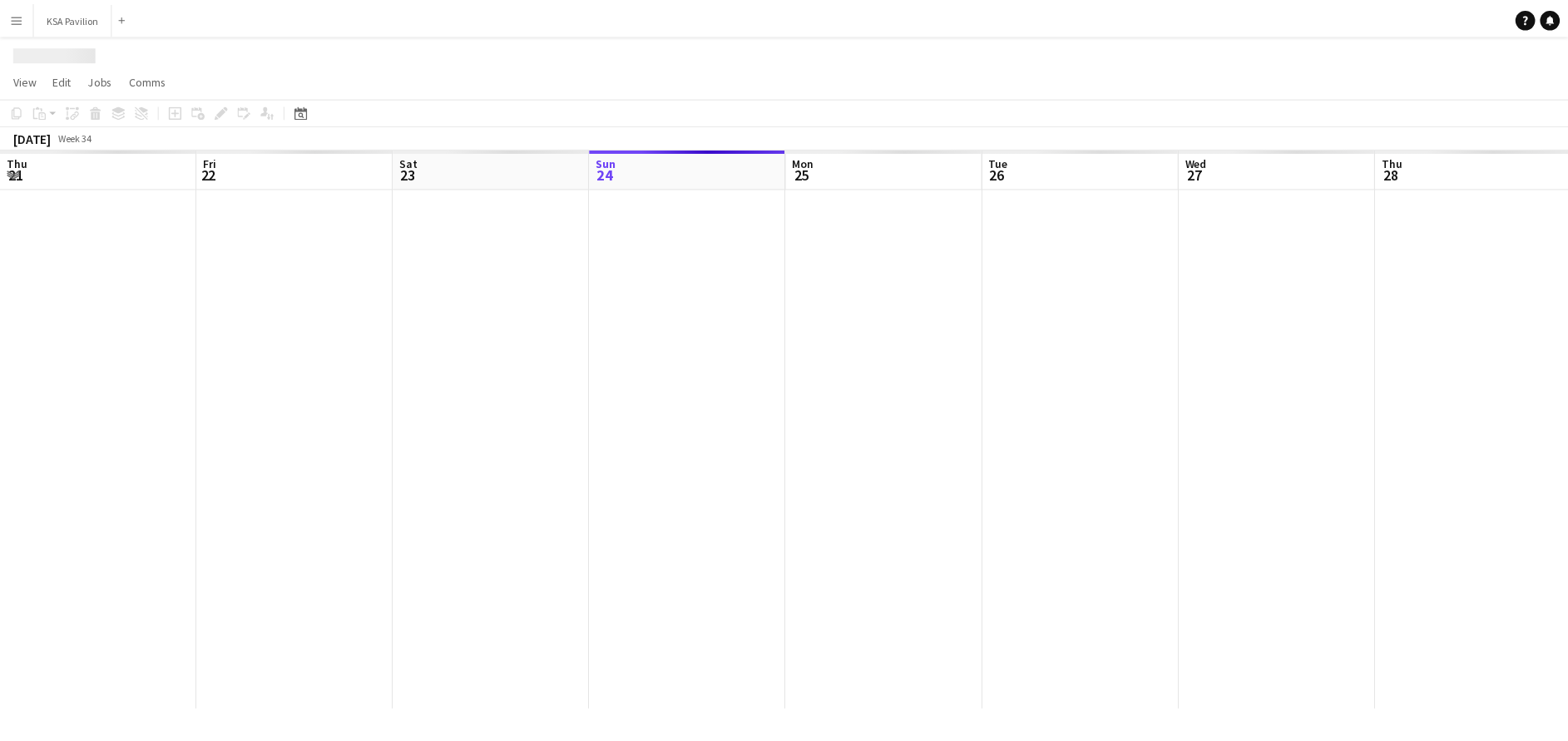
scroll to position [0, 397]
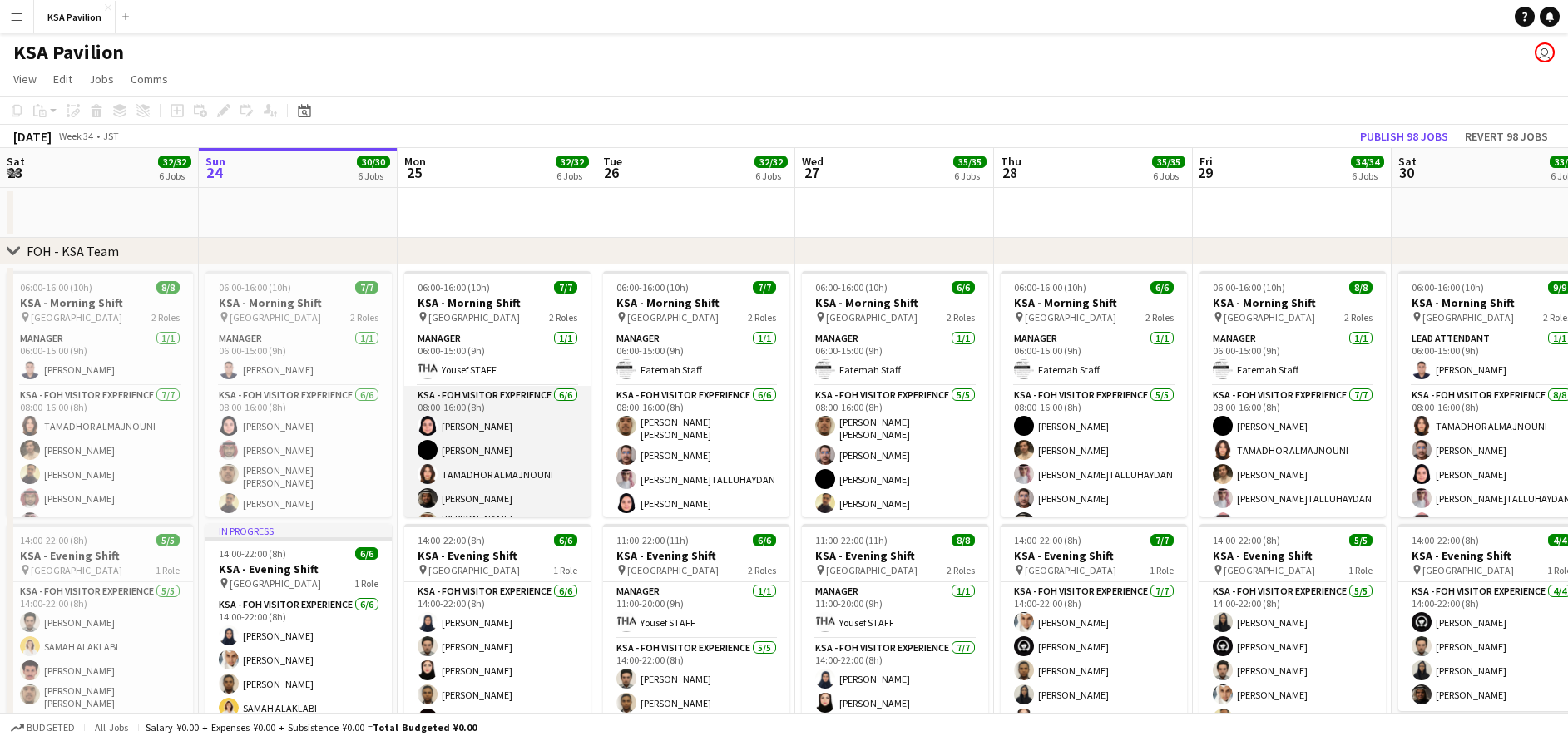
click at [520, 426] on app-card-role "KSA - FOH Visitor Experience 6/6 08:00-16:00 (8h) Dur Murad Sumaiya Aloshaiwy T…" at bounding box center [497, 477] width 186 height 182
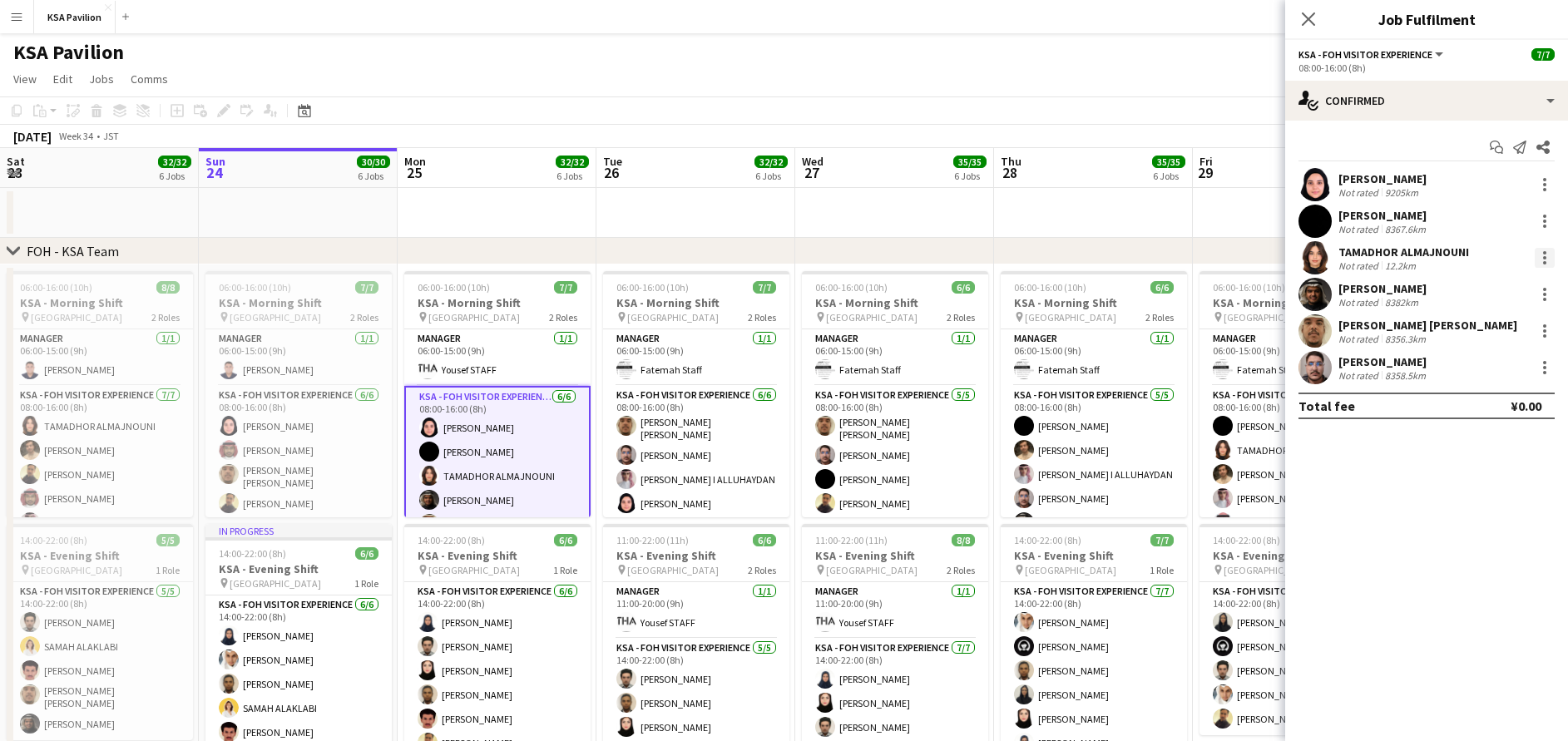
click at [1551, 260] on div at bounding box center [1545, 258] width 20 height 20
click at [1406, 622] on div at bounding box center [784, 370] width 1568 height 741
click at [1311, 19] on icon "Close pop-in" at bounding box center [1308, 18] width 16 height 15
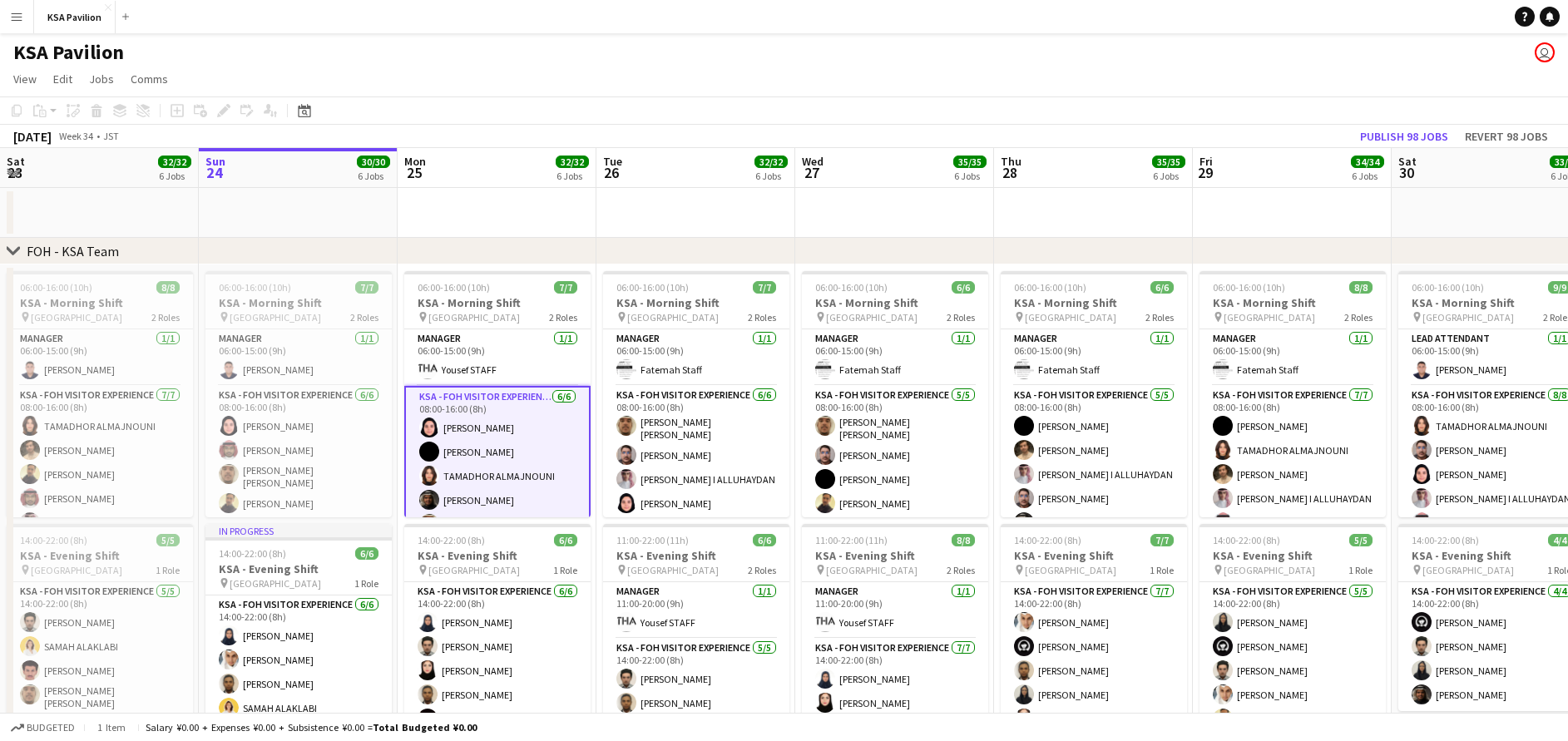
click at [628, 211] on app-date-cell at bounding box center [696, 213] width 199 height 50
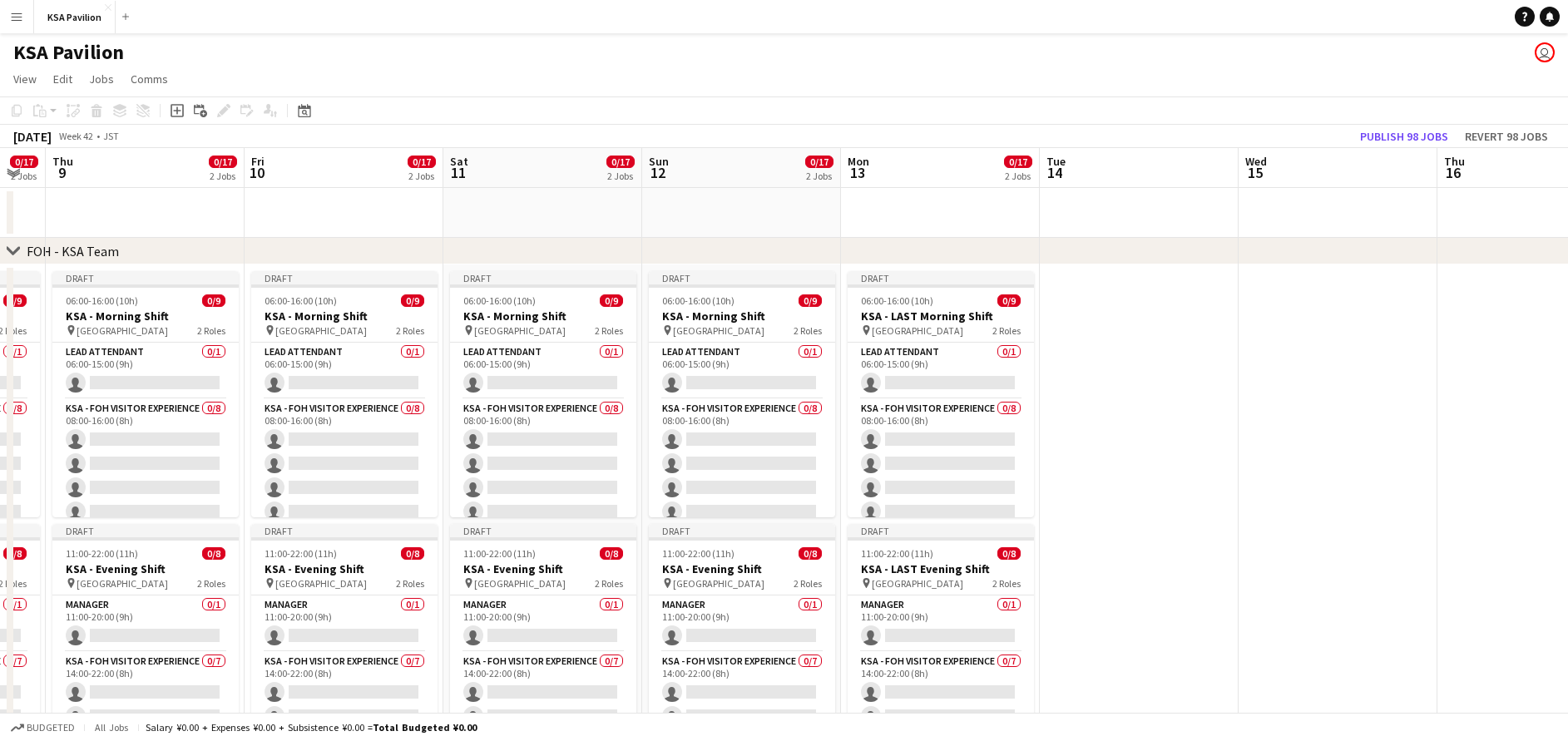
scroll to position [0, 342]
